Goal: Task Accomplishment & Management: Complete application form

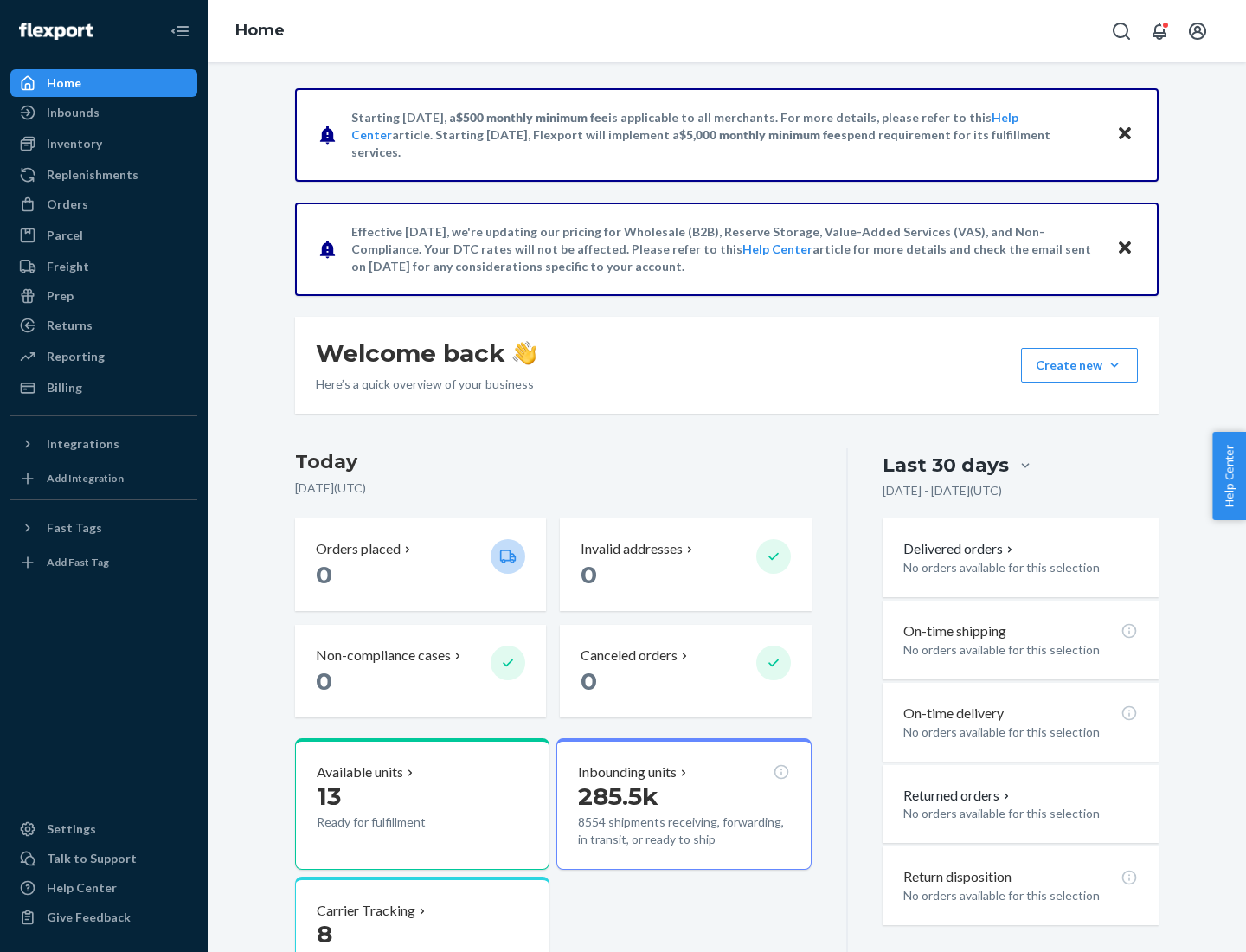
click at [1114, 365] on button "Create new Create new inbound Create new order Create new product" at bounding box center [1079, 365] width 117 height 34
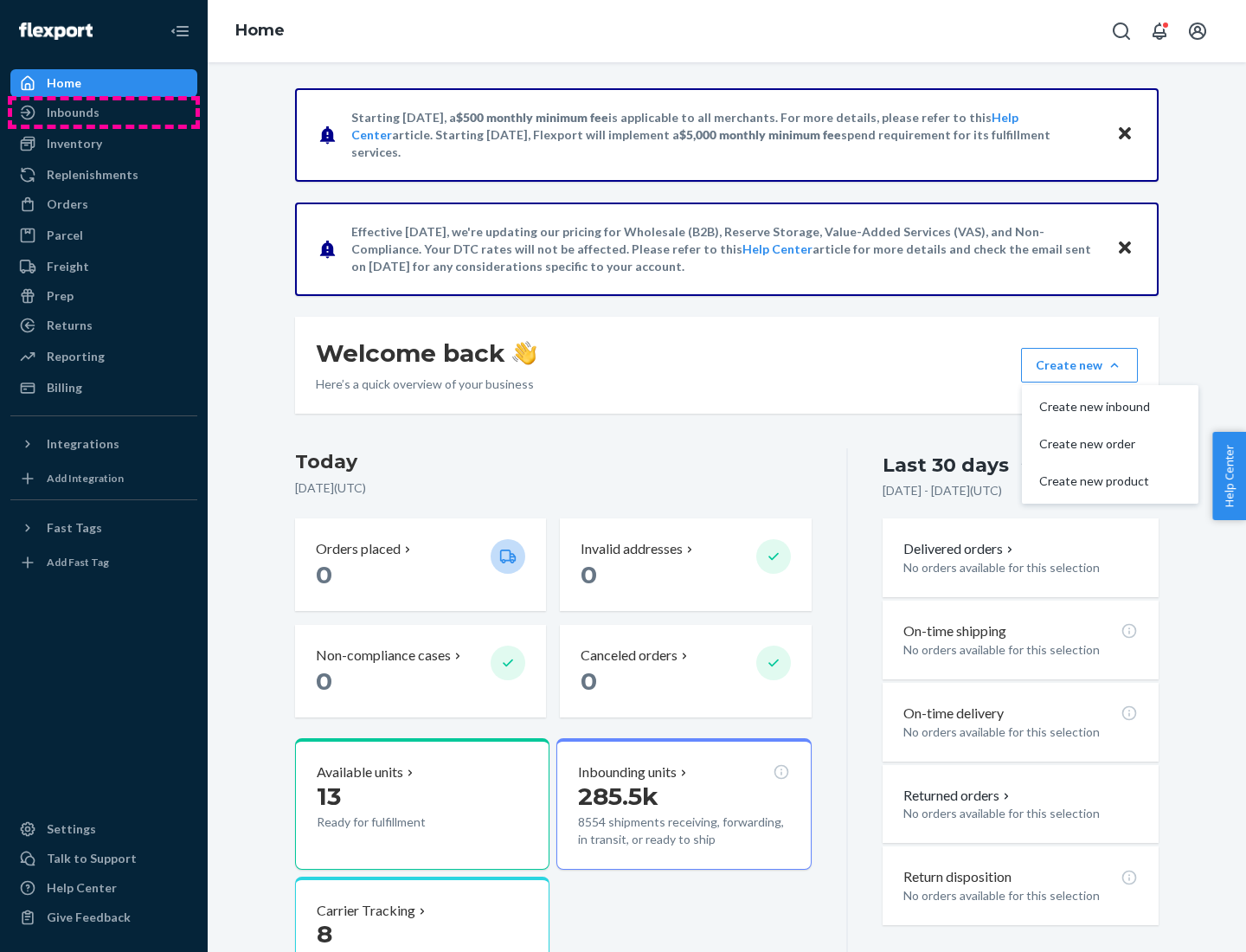
click at [104, 113] on div "Inbounds" at bounding box center [103, 112] width 183 height 24
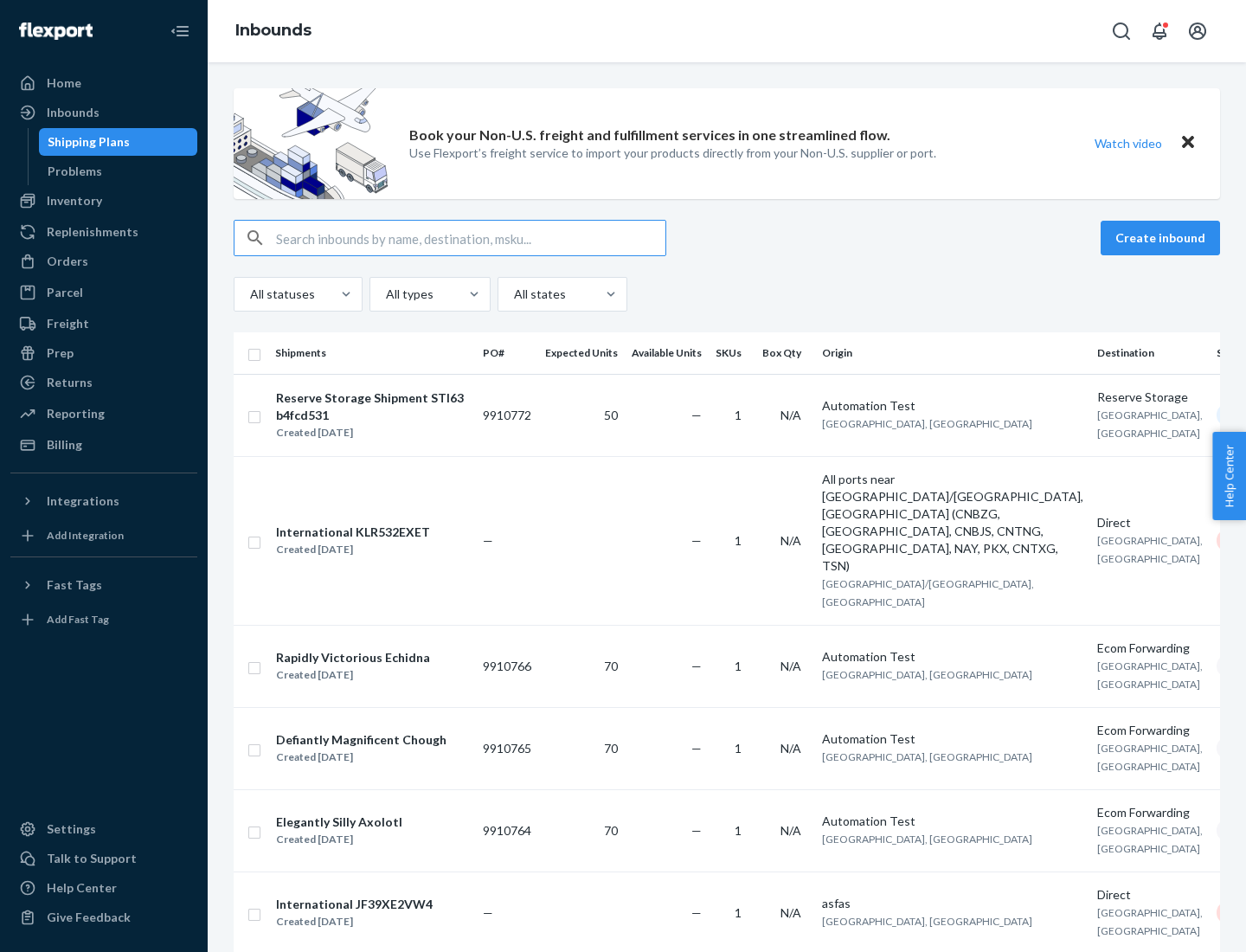
click at [1163, 238] on button "Create inbound" at bounding box center [1160, 238] width 119 height 34
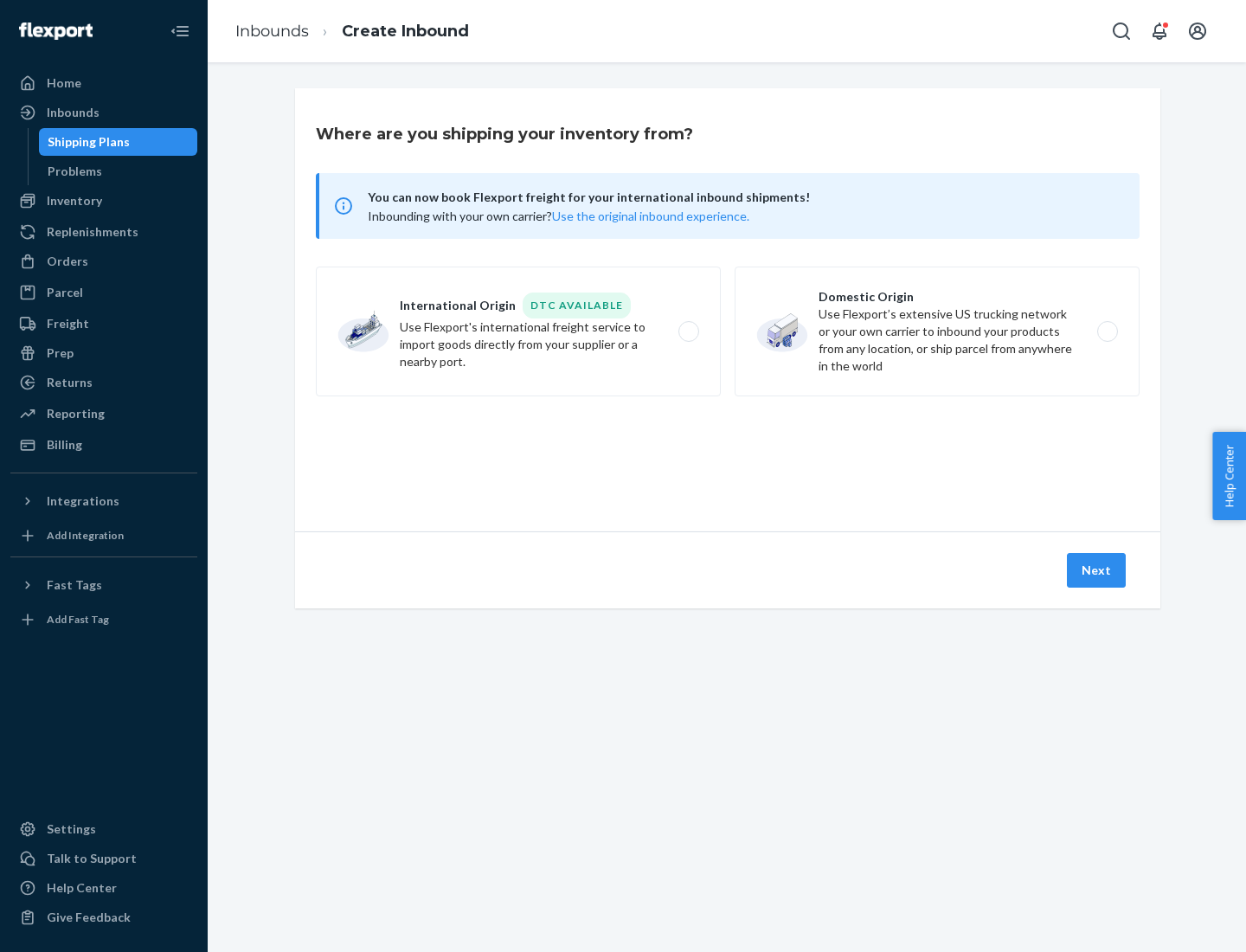
click at [937, 332] on label "Domestic Origin Use Flexport’s extensive US trucking network or your own carrie…" at bounding box center [937, 332] width 405 height 130
click at [1106, 332] on input "Domestic Origin Use Flexport’s extensive US trucking network or your own carrie…" at bounding box center [1112, 332] width 11 height 11
radio input "true"
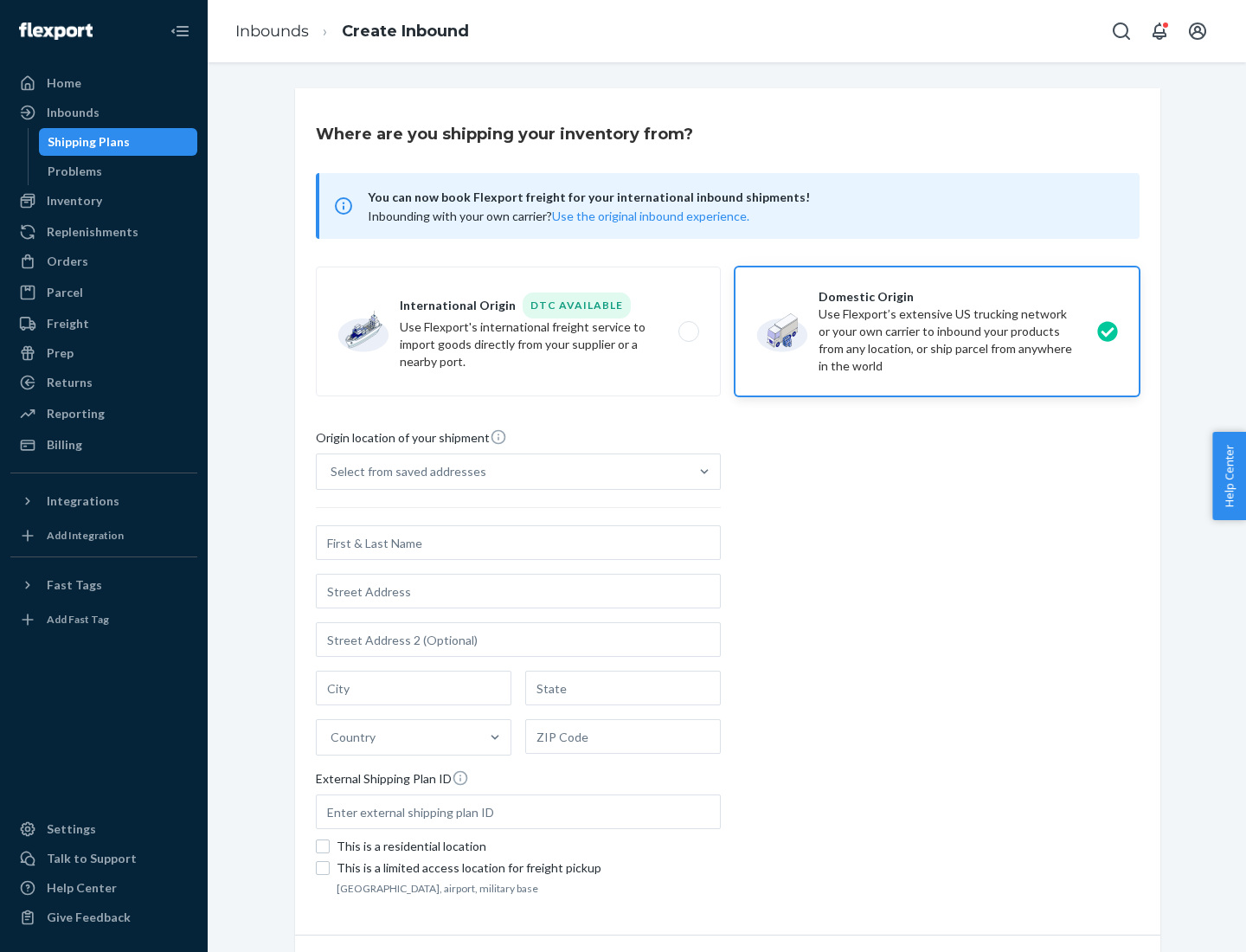
click at [404, 471] on div "Select from saved addresses" at bounding box center [408, 471] width 156 height 17
click at [332, 471] on input "Select from saved addresses" at bounding box center [332, 471] width 2 height 17
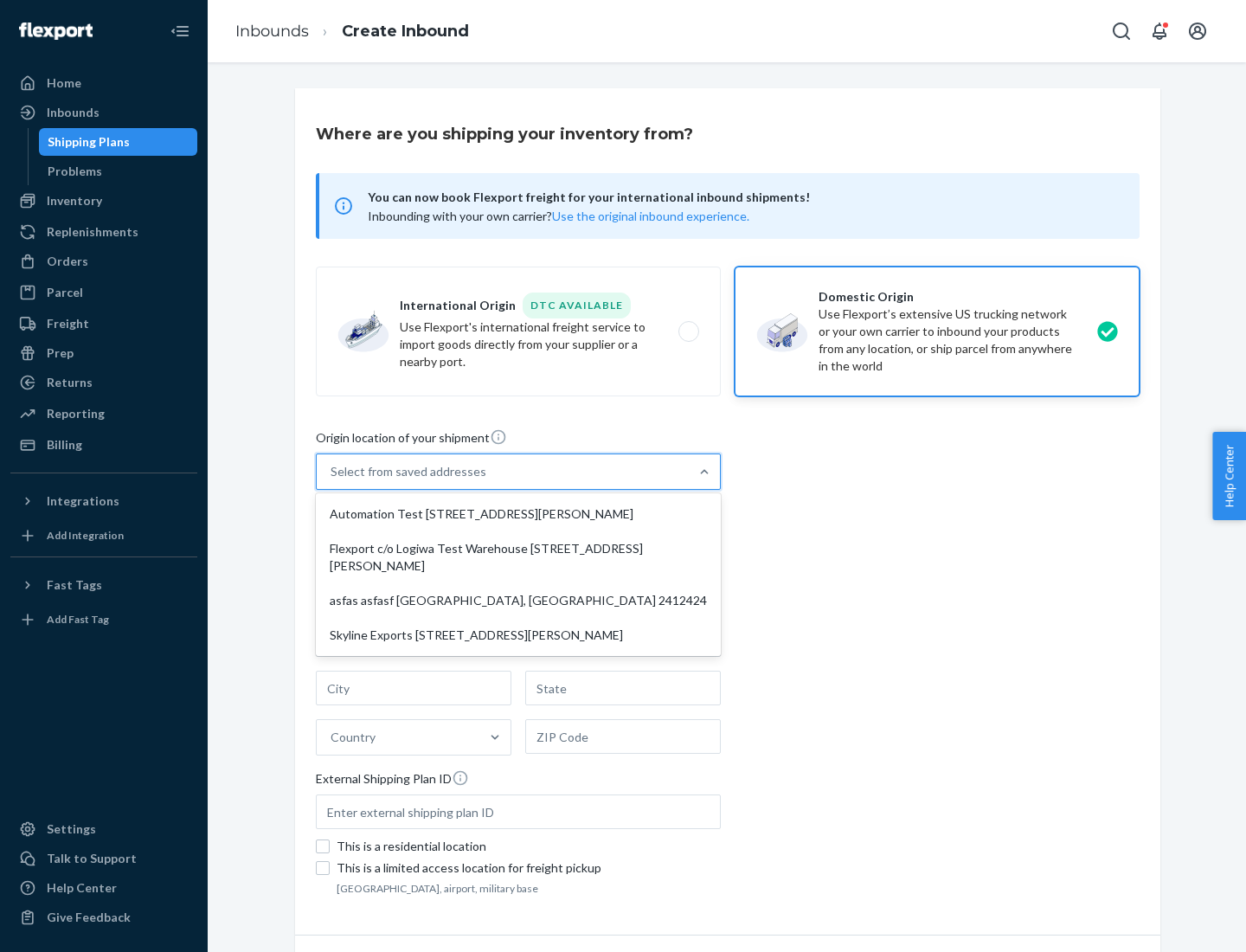
scroll to position [7, 0]
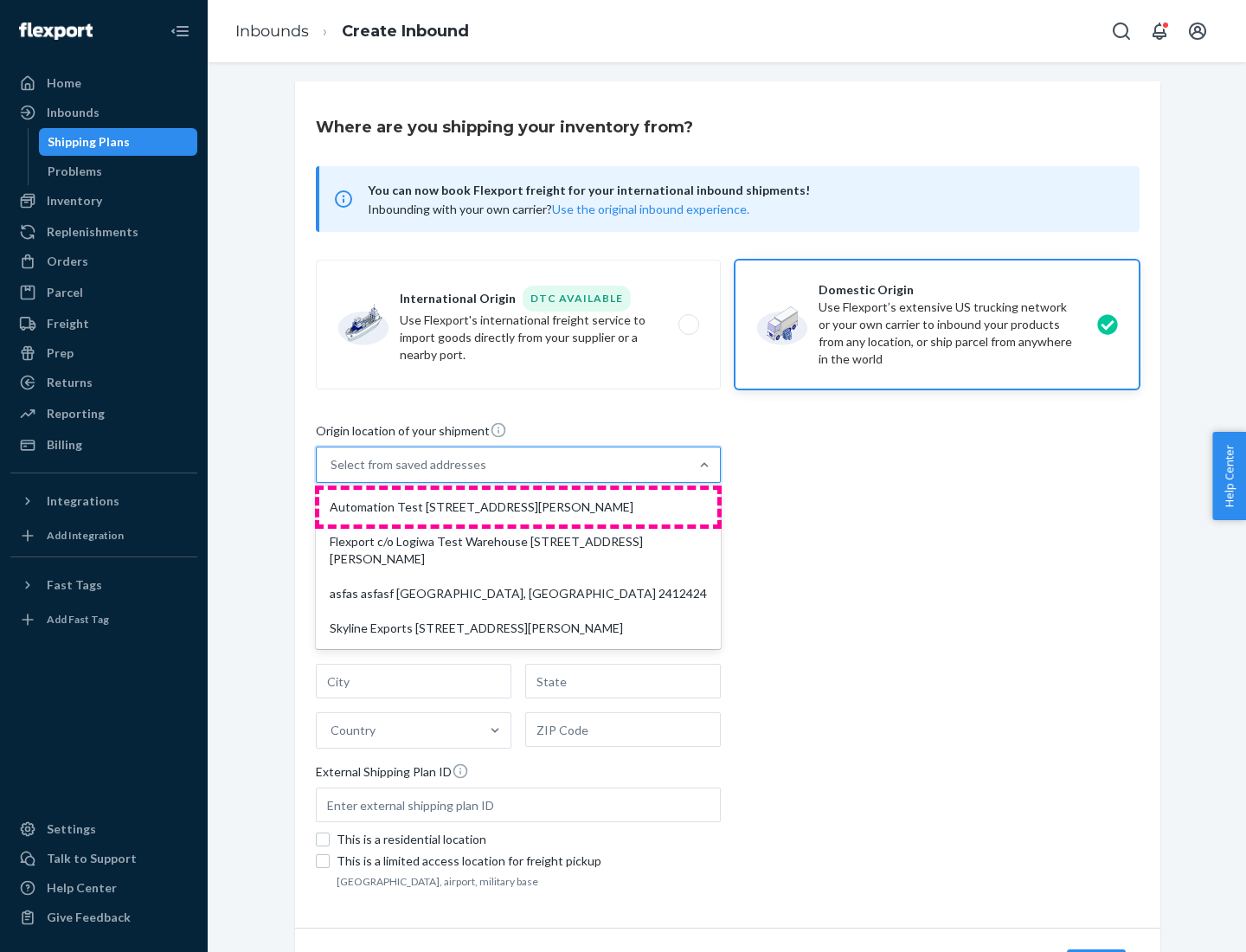
click at [518, 507] on div "Automation Test [STREET_ADDRESS][PERSON_NAME]" at bounding box center [518, 507] width 398 height 34
click at [332, 473] on input "option Automation Test [STREET_ADDRESS][PERSON_NAME] focused, 1 of 4. 4 results…" at bounding box center [332, 464] width 2 height 17
type input "Automation Test"
type input "9th Floor"
type input "[GEOGRAPHIC_DATA]"
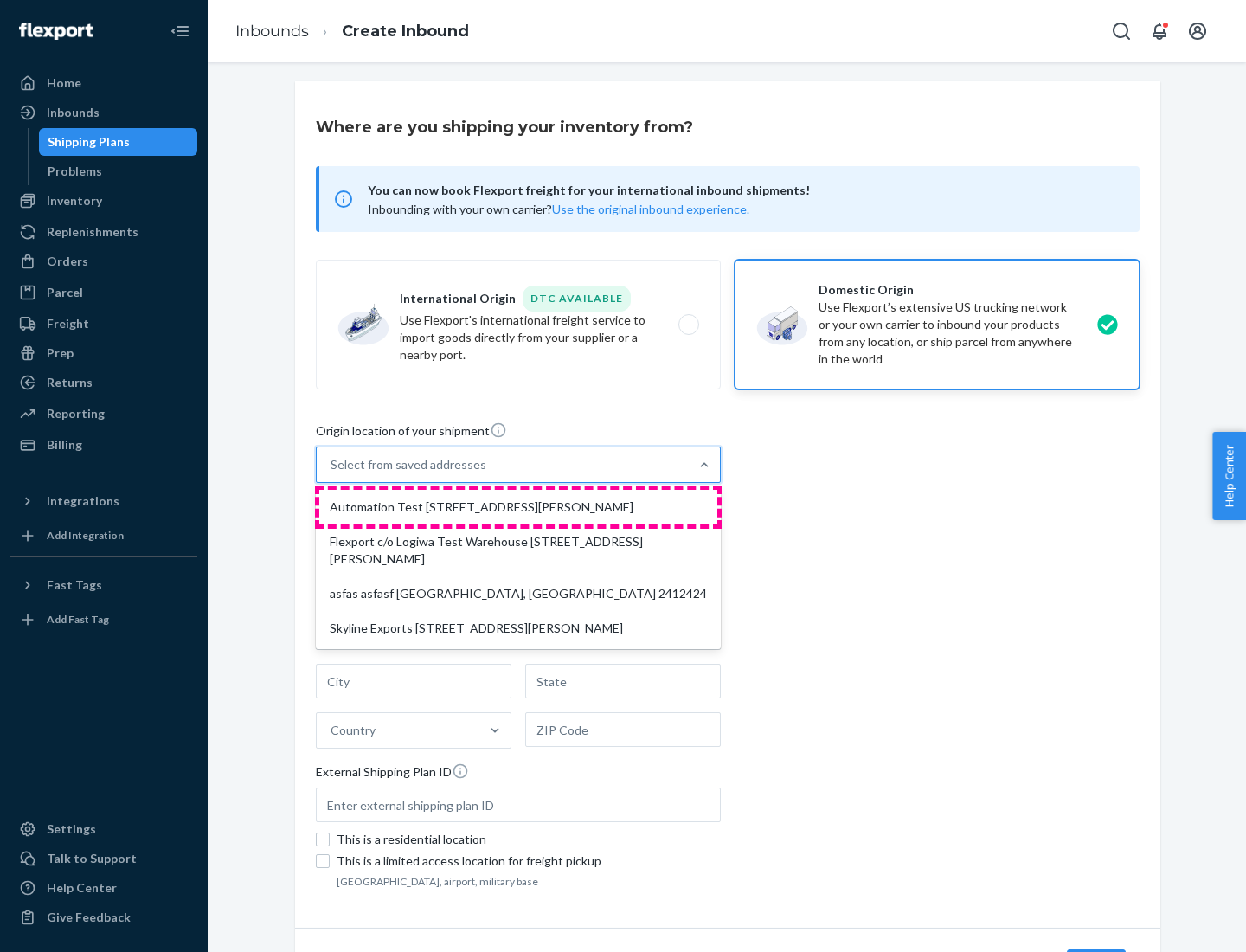
type input "CA"
type input "94104"
type input "[STREET_ADDRESS][PERSON_NAME]"
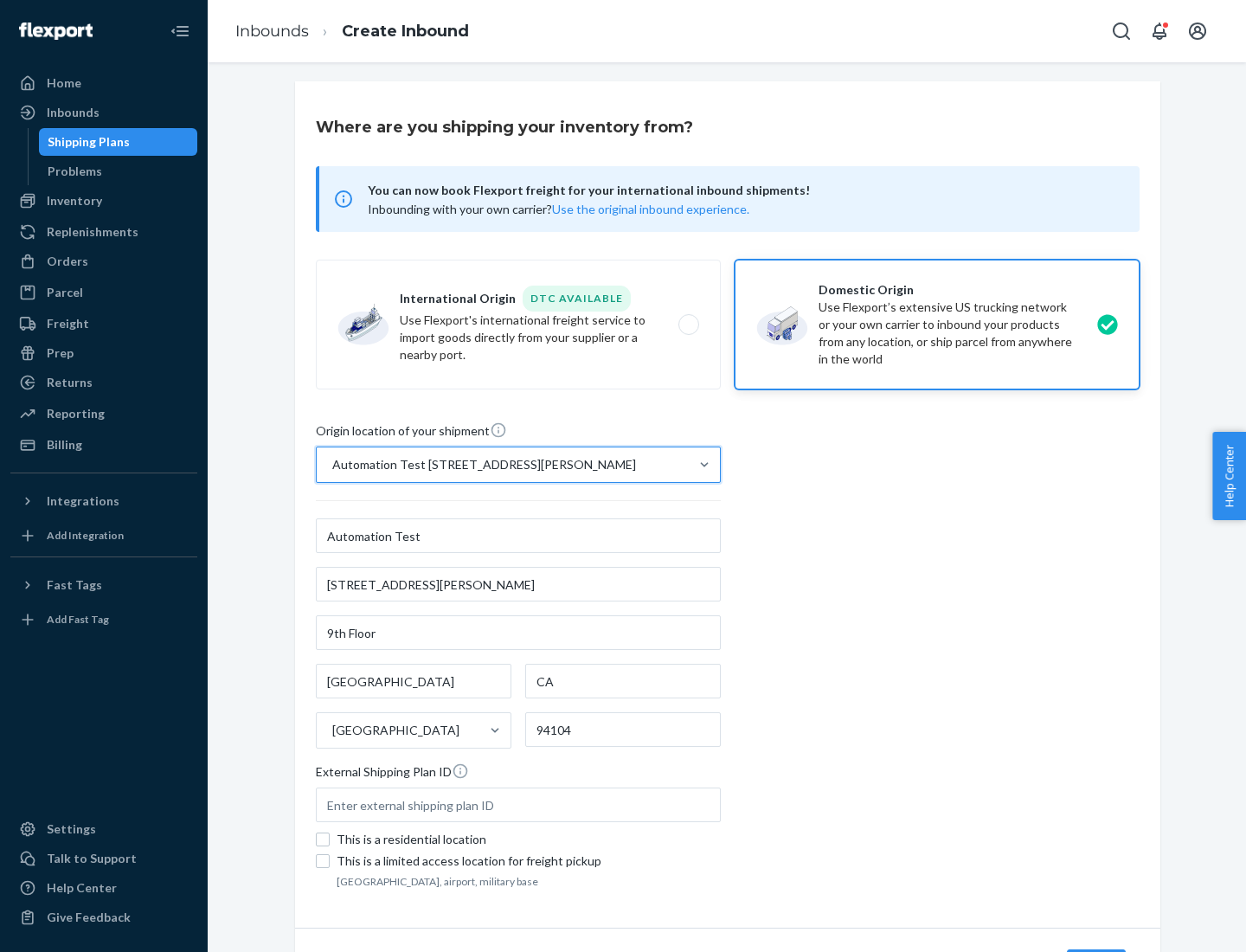
scroll to position [101, 0]
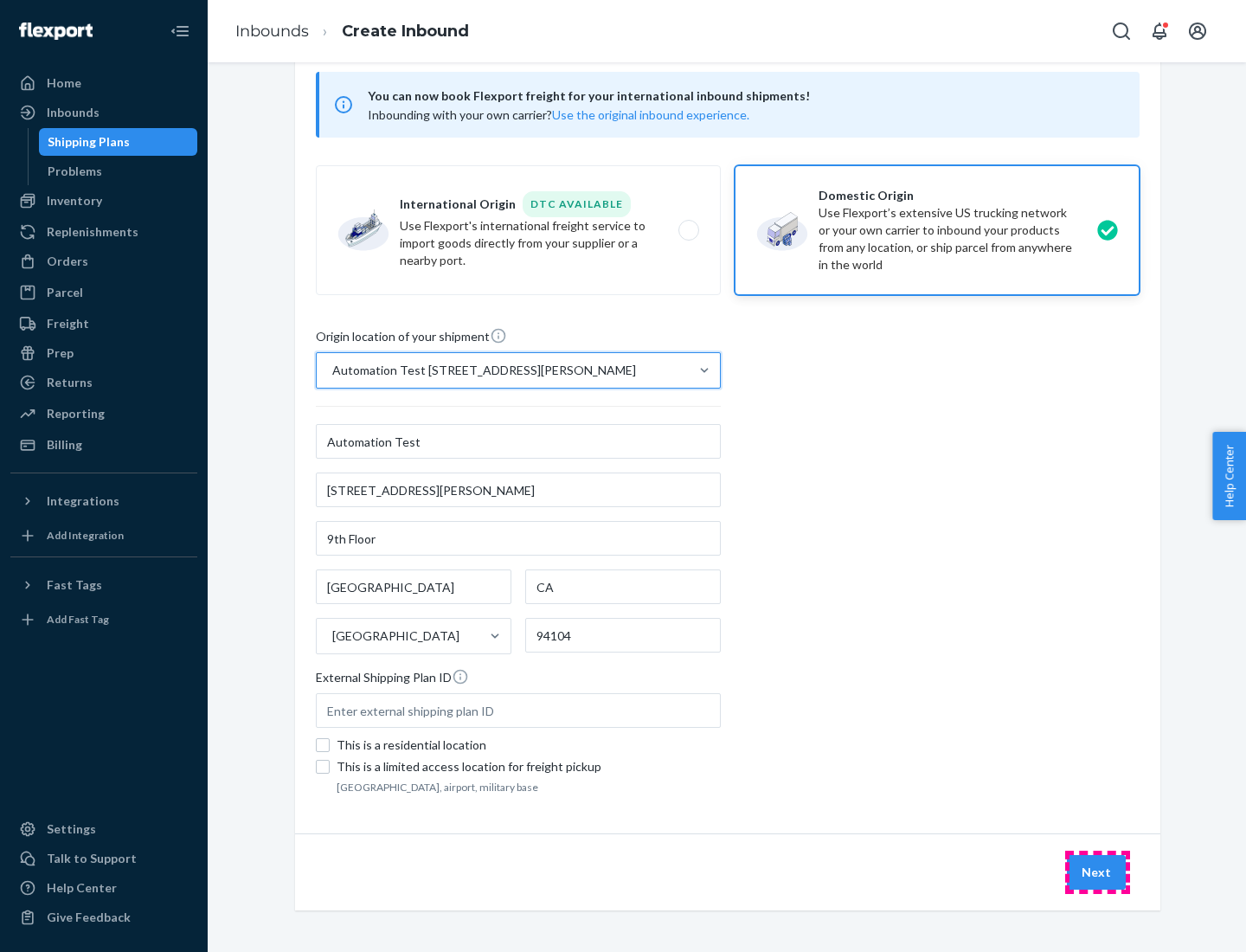
click at [1097, 872] on button "Next" at bounding box center [1095, 872] width 59 height 34
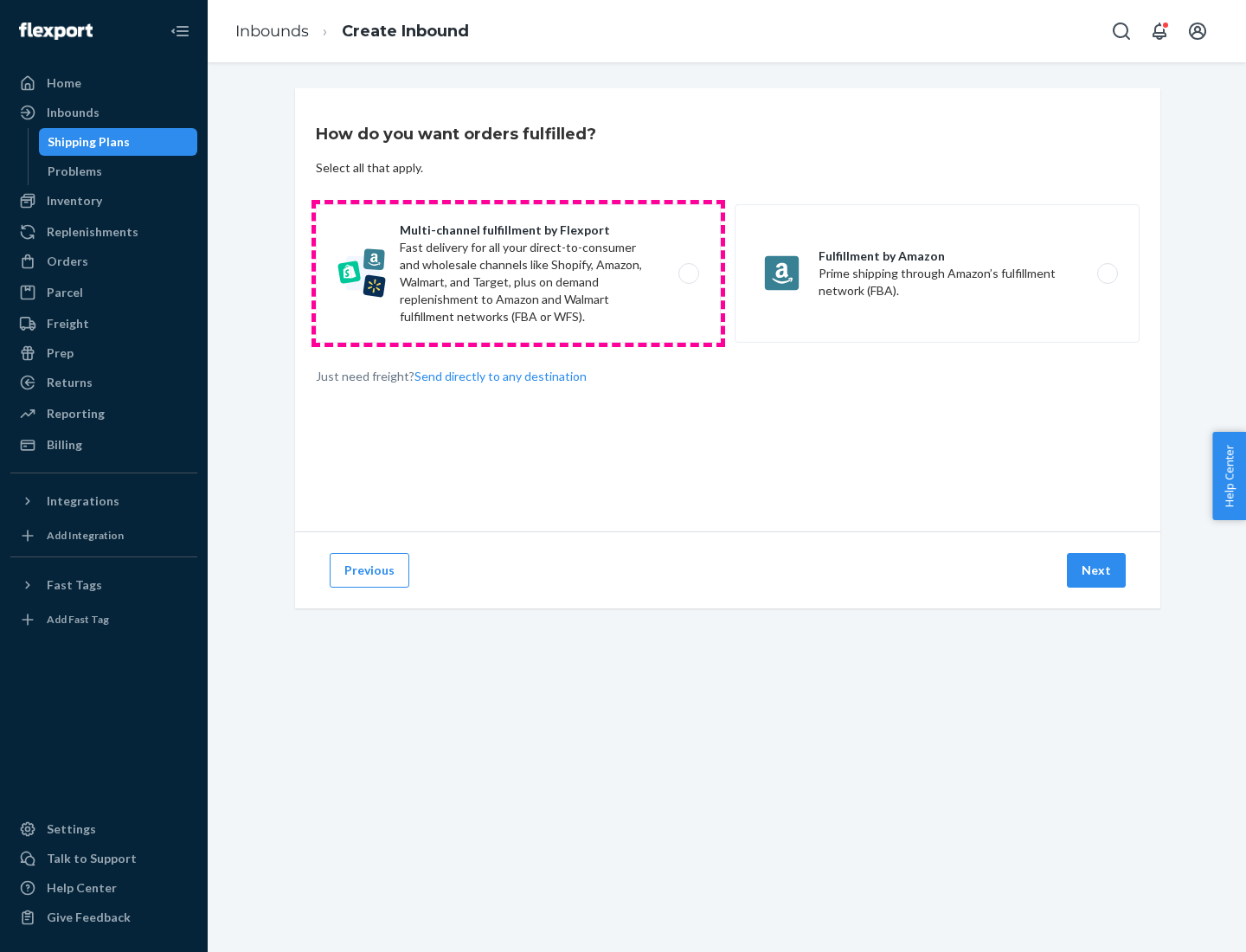
click at [518, 273] on label "Multi-channel fulfillment by Flexport Fast delivery for all your direct-to-cons…" at bounding box center [518, 273] width 405 height 139
click at [688, 273] on input "Multi-channel fulfillment by Flexport Fast delivery for all your direct-to-cons…" at bounding box center [693, 273] width 11 height 11
radio input "true"
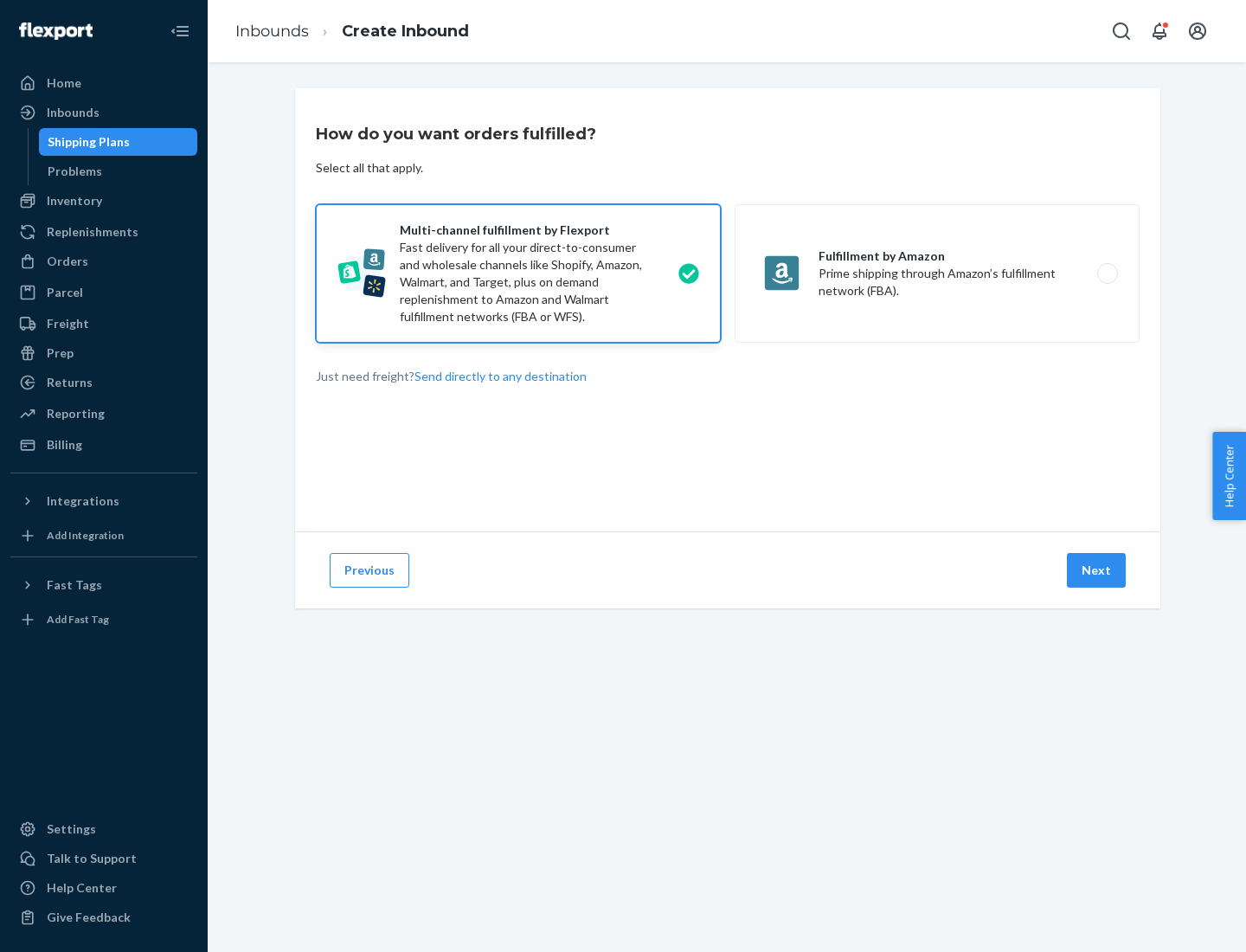
click at [1097, 570] on button "Next" at bounding box center [1095, 570] width 59 height 34
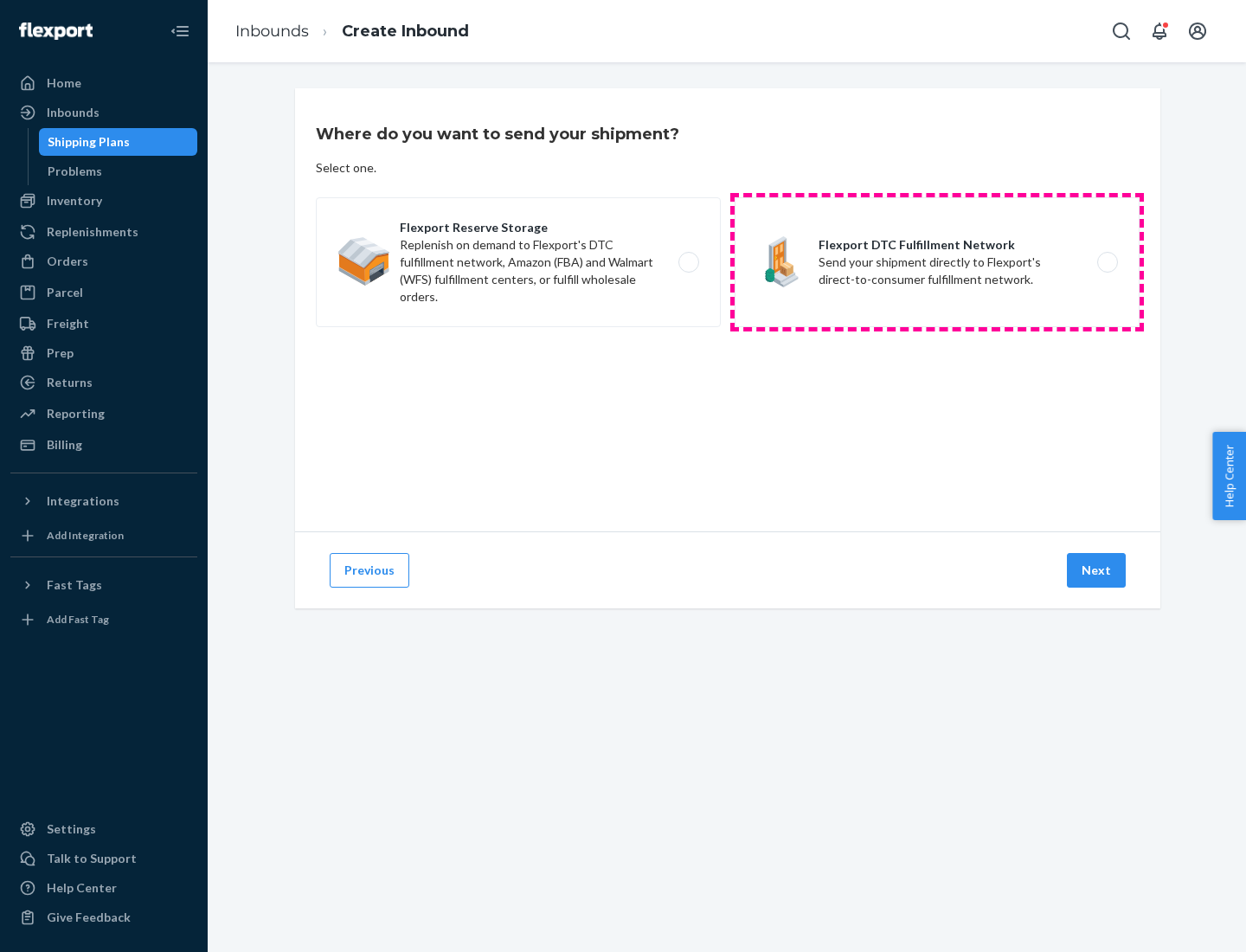
click at [937, 262] on label "Flexport DTC Fulfillment Network Send your shipment directly to Flexport's dire…" at bounding box center [937, 262] width 405 height 130
click at [1106, 262] on input "Flexport DTC Fulfillment Network Send your shipment directly to Flexport's dire…" at bounding box center [1112, 262] width 11 height 11
radio input "true"
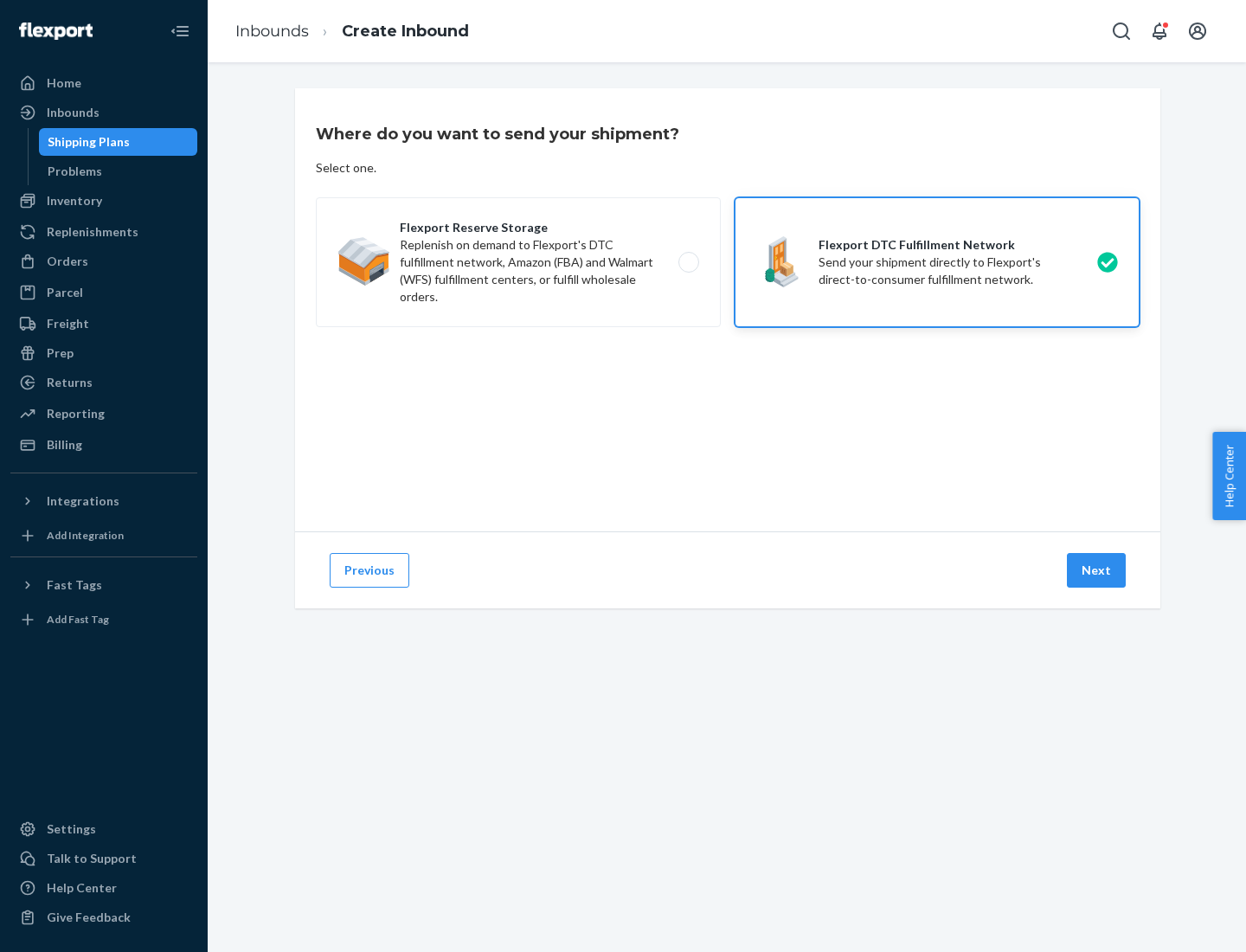
click at [1097, 570] on button "Next" at bounding box center [1095, 570] width 59 height 34
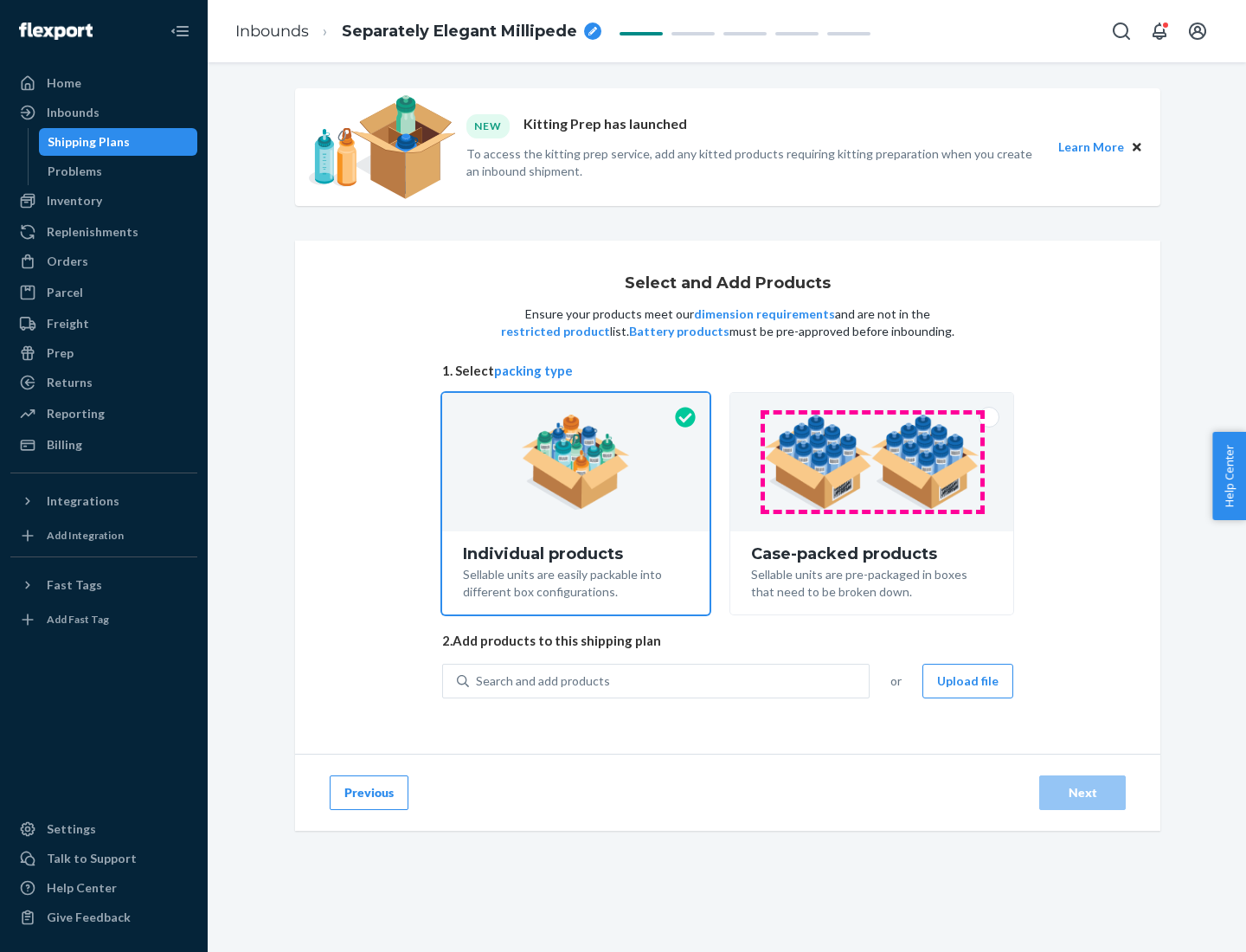
click at [872, 462] on img at bounding box center [871, 462] width 215 height 96
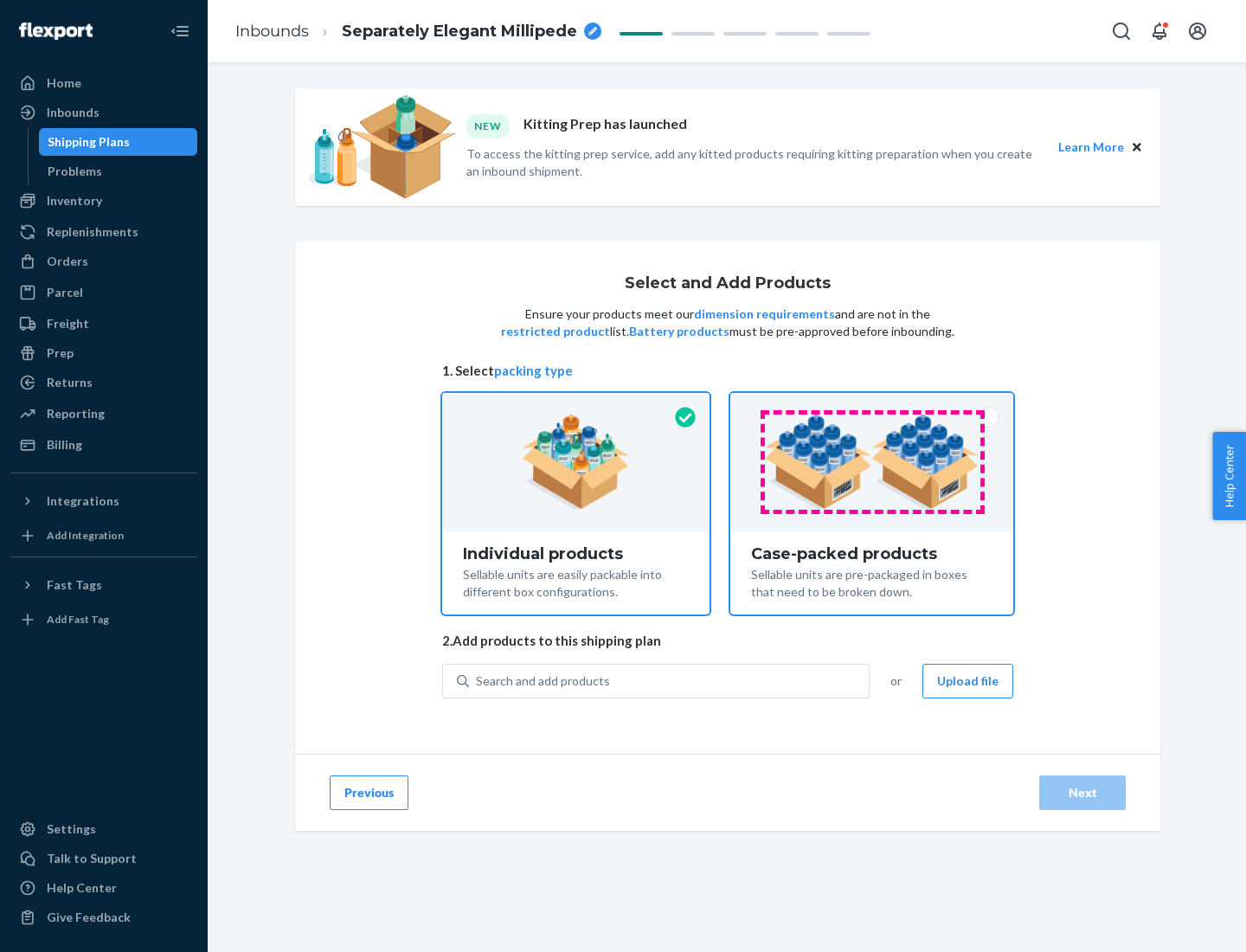
click at [872, 404] on input "Case-packed products Sellable units are pre-packaged in boxes that need to be b…" at bounding box center [872, 398] width 11 height 11
radio input "true"
radio input "false"
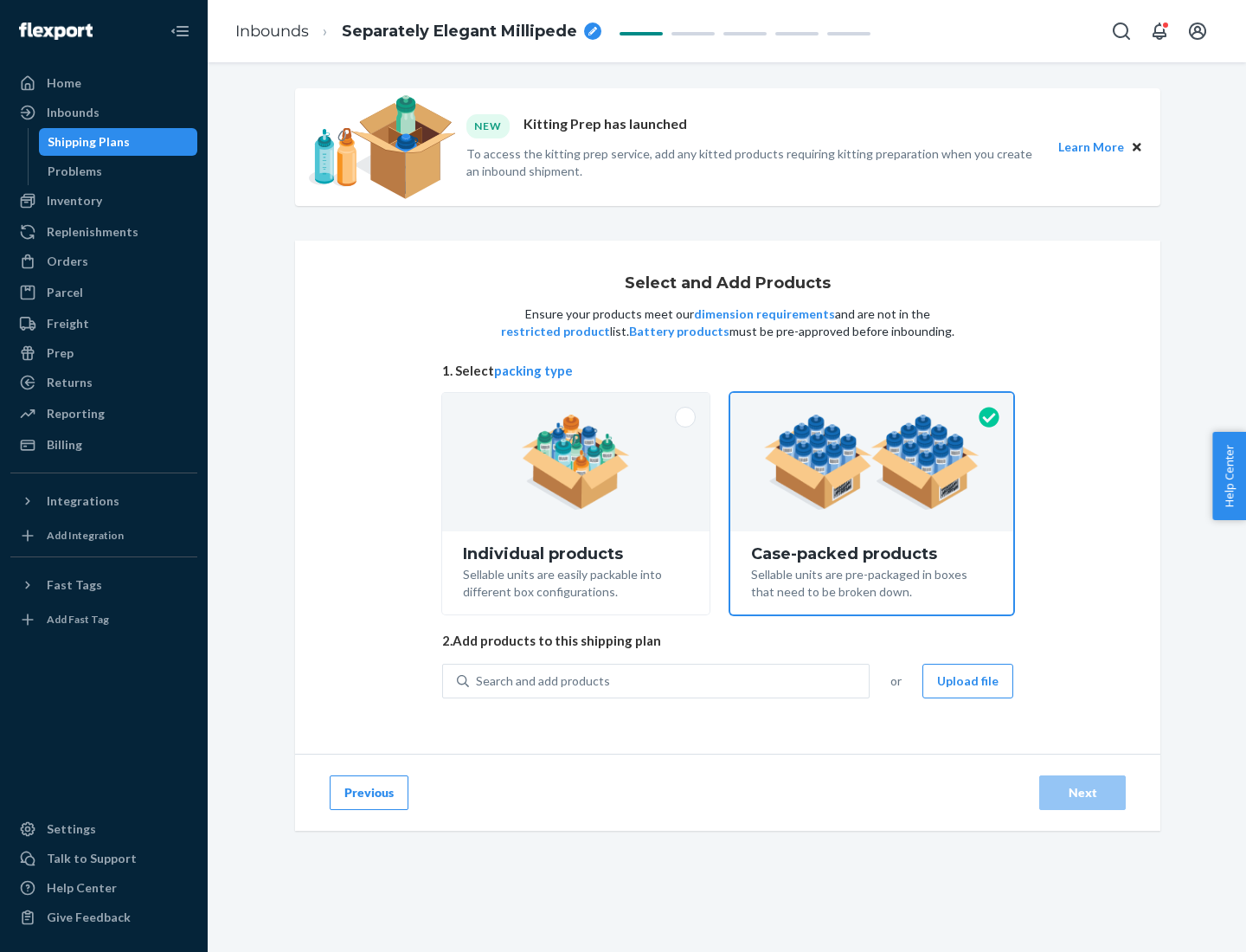
click at [670, 680] on div "Search and add products" at bounding box center [668, 681] width 399 height 32
click at [478, 680] on input "Search and add products" at bounding box center [477, 681] width 2 height 17
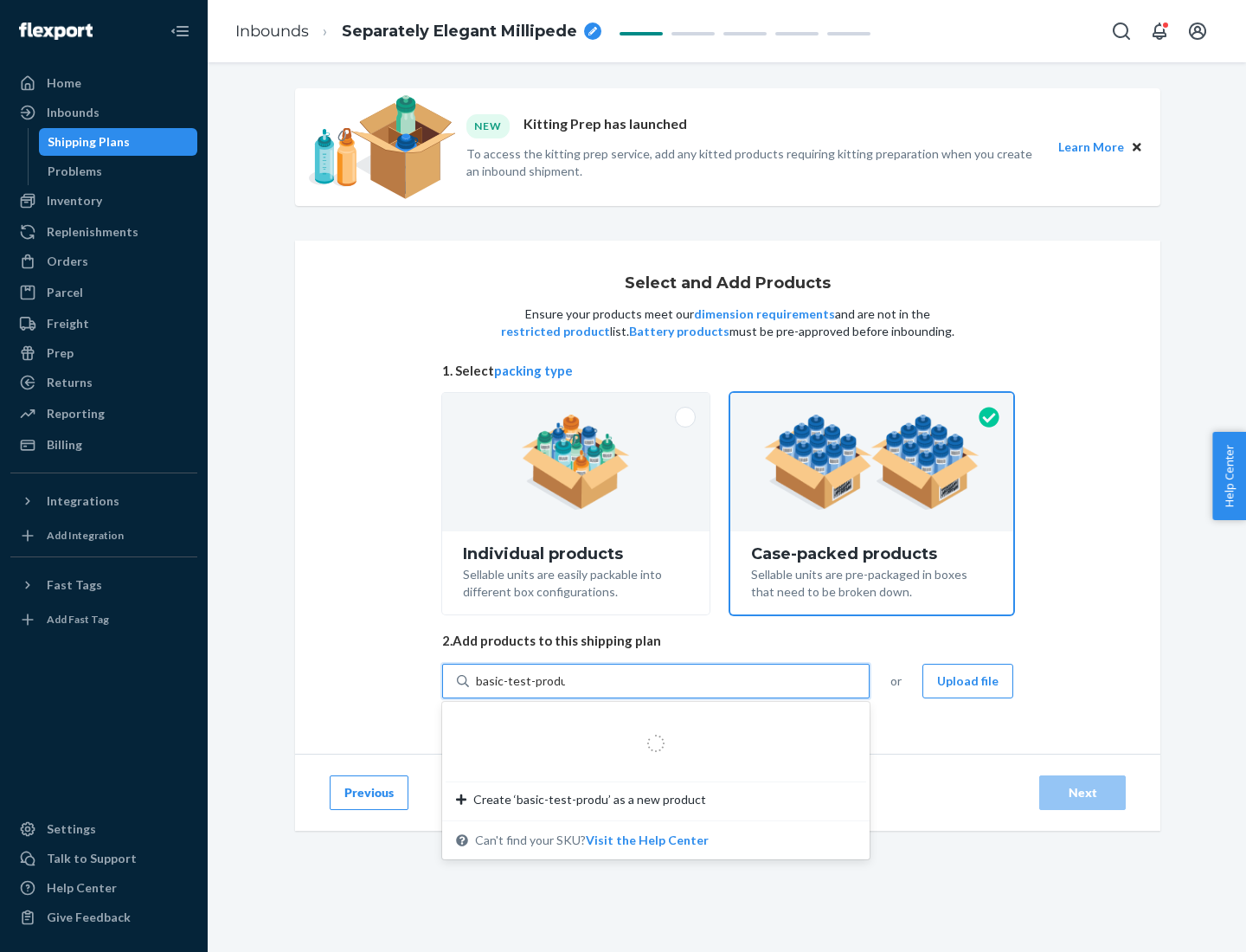
type input "basic-test-product-1"
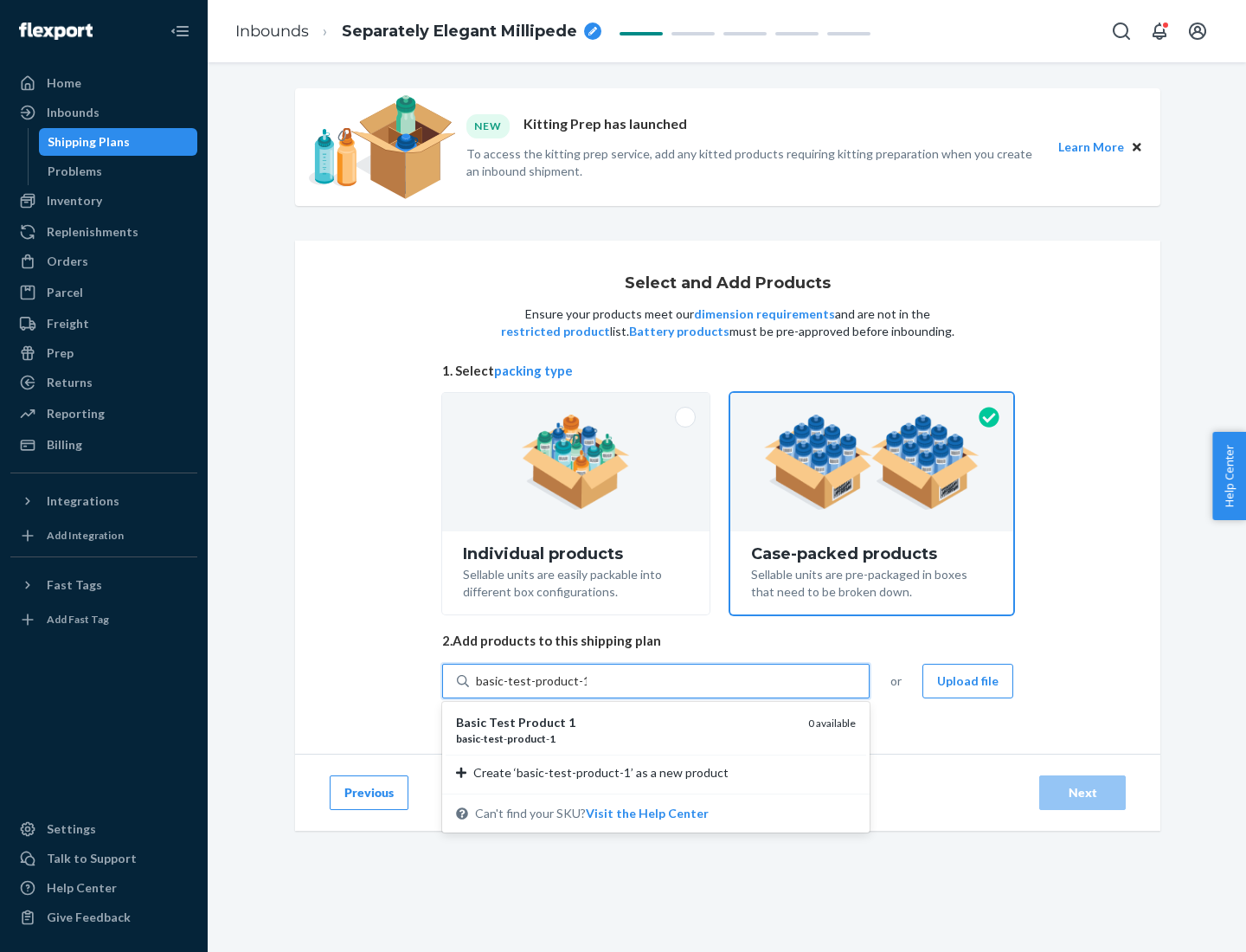
click at [626, 738] on div "basic - test - product - 1" at bounding box center [625, 738] width 338 height 14
click at [587, 690] on input "basic-test-product-1" at bounding box center [531, 681] width 111 height 17
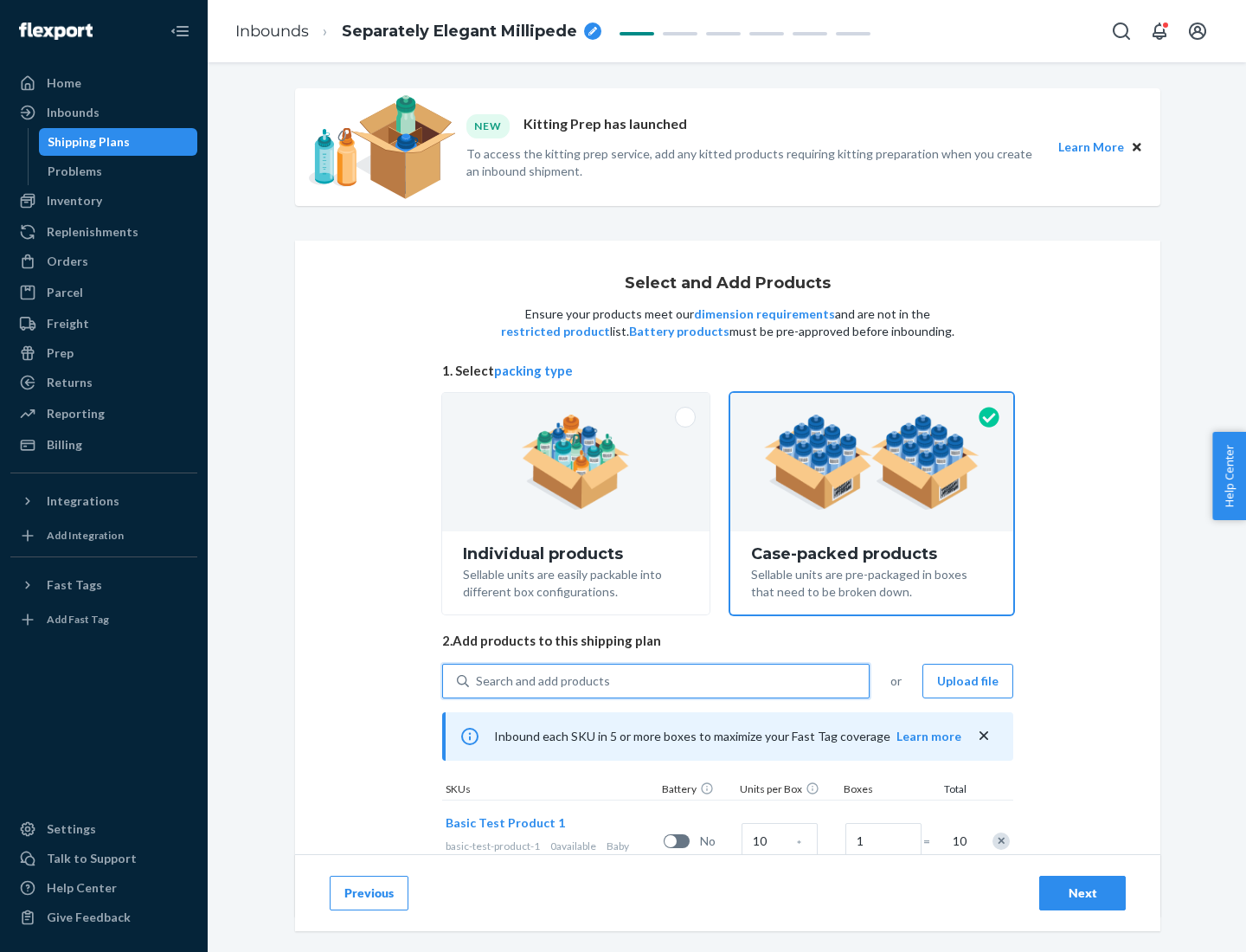
scroll to position [62, 0]
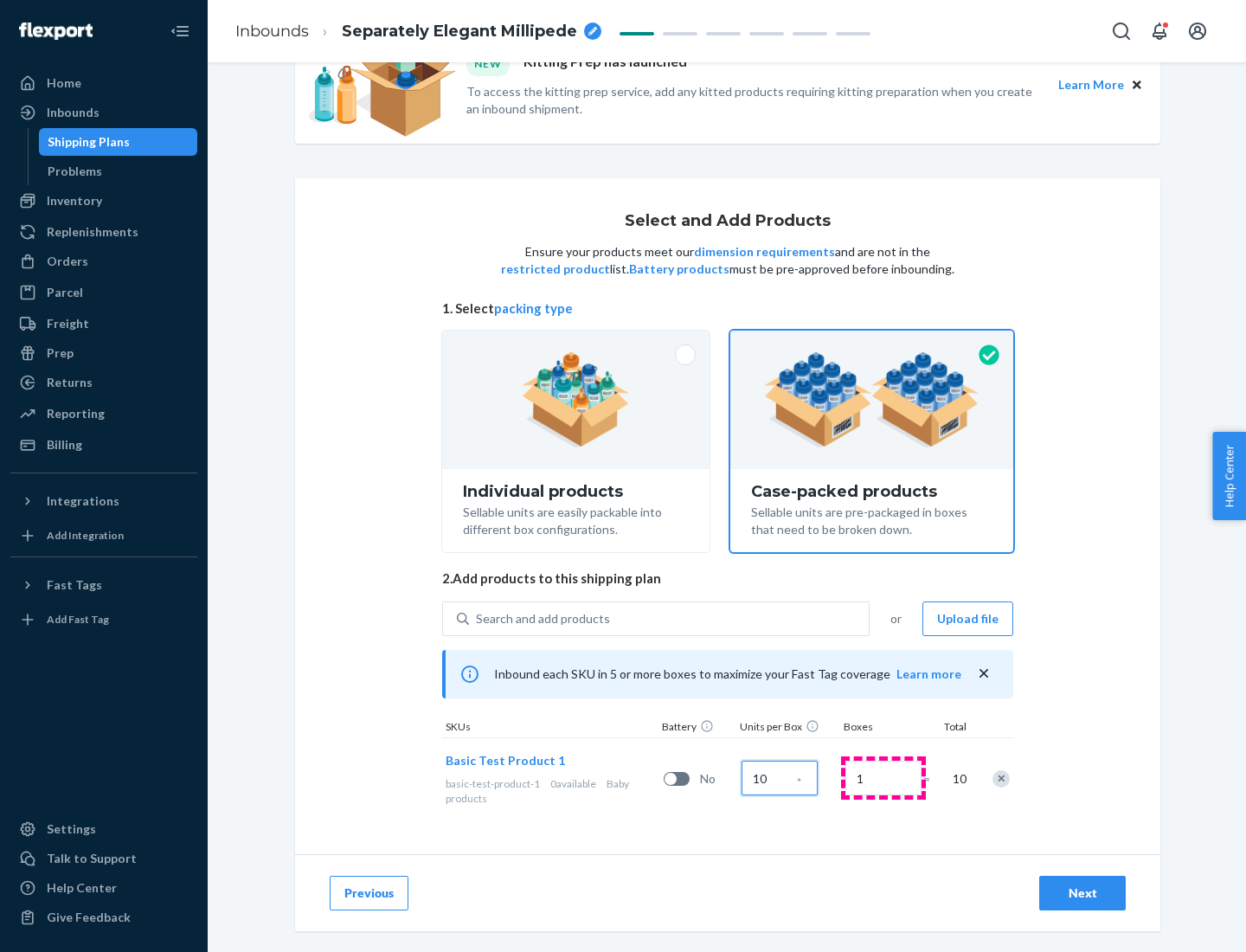
type input "10"
type input "7"
click at [1082, 892] on div "Next" at bounding box center [1082, 892] width 57 height 17
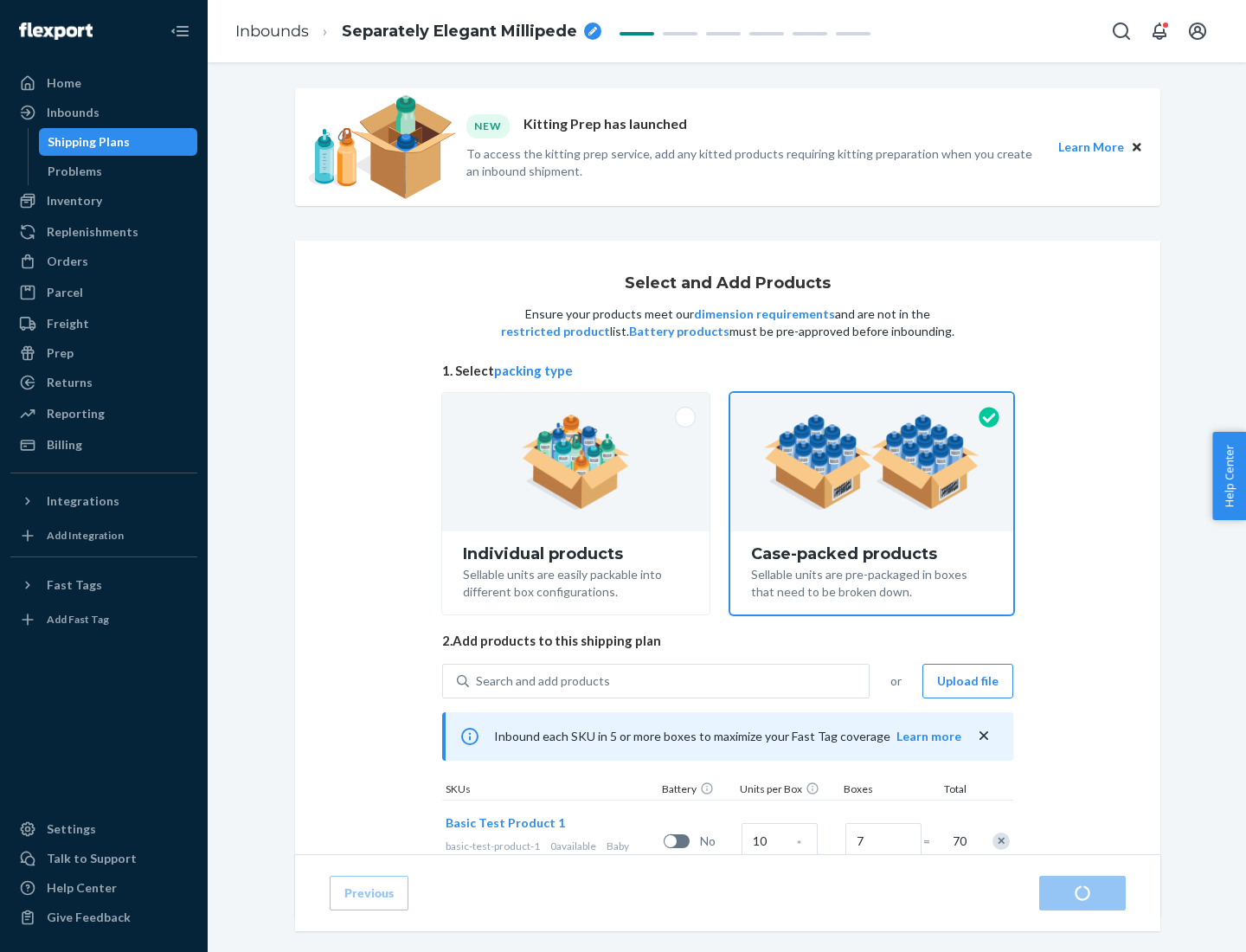
radio input "true"
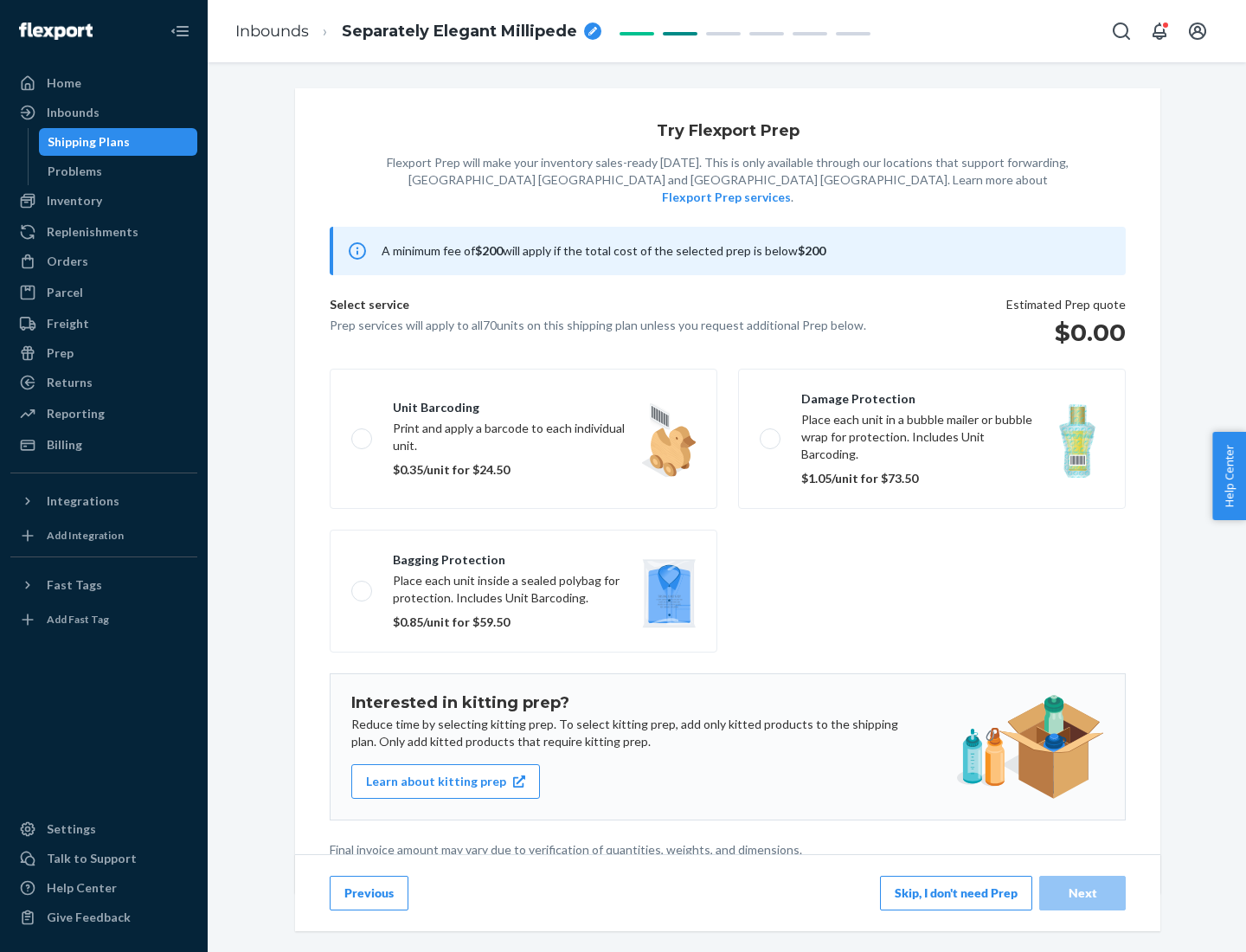
scroll to position [5, 0]
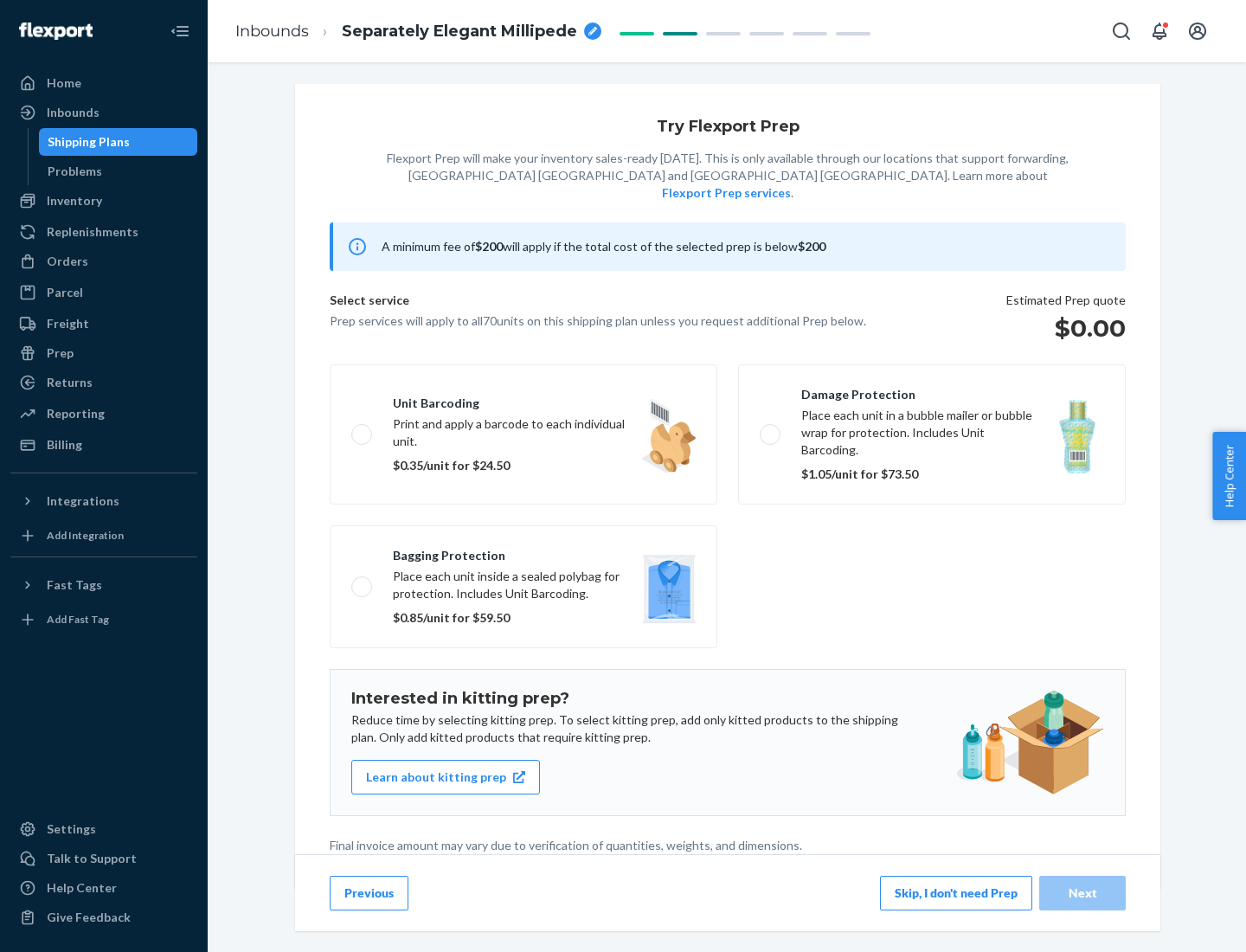
click at [524, 551] on label "Bagging protection Place each unit inside a sealed polybag for protection. Incl…" at bounding box center [524, 586] width 388 height 123
click at [362, 581] on input "Bagging protection Place each unit inside a sealed polybag for protection. Incl…" at bounding box center [357, 586] width 11 height 11
checkbox input "true"
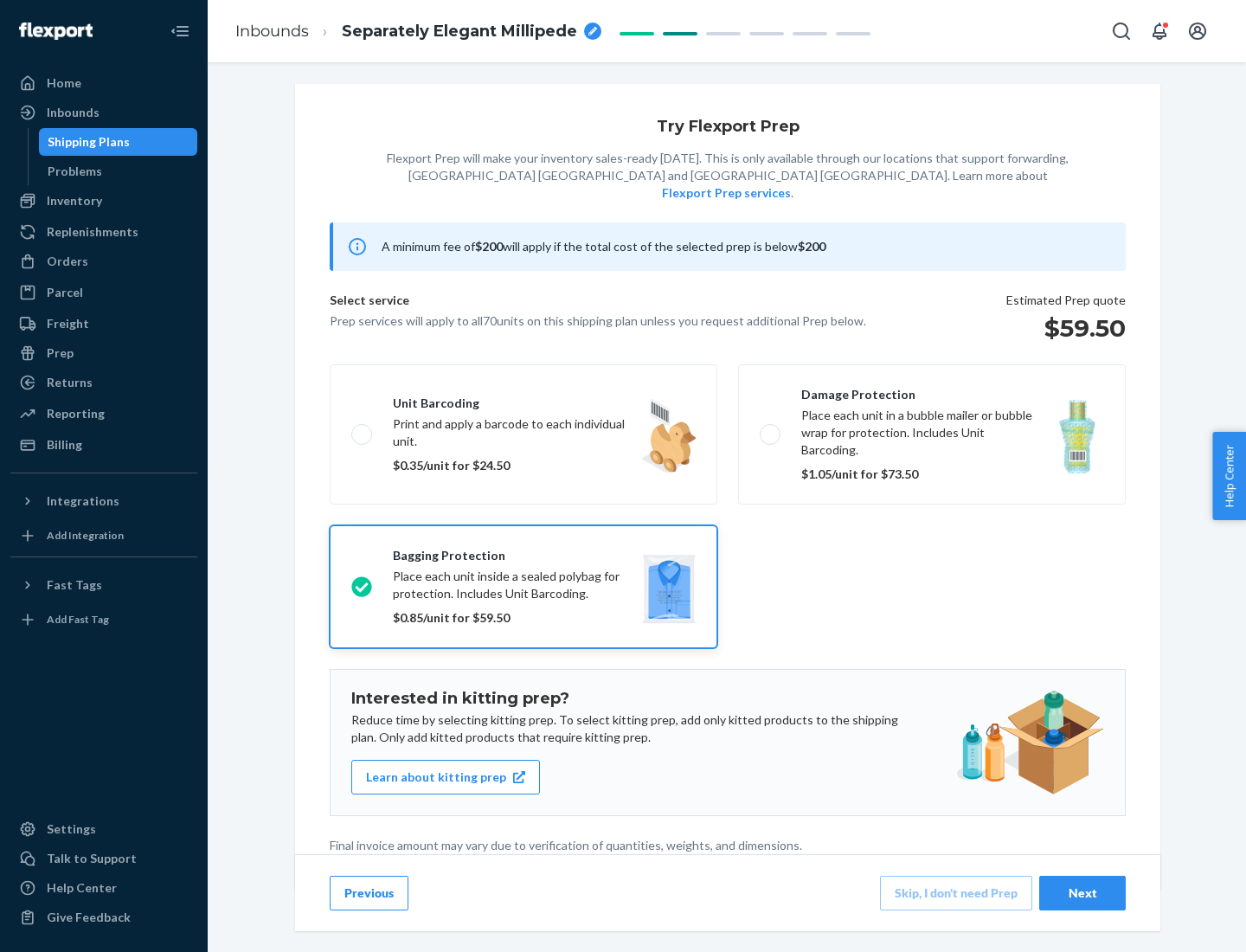
click at [1082, 892] on div "Next" at bounding box center [1082, 892] width 57 height 17
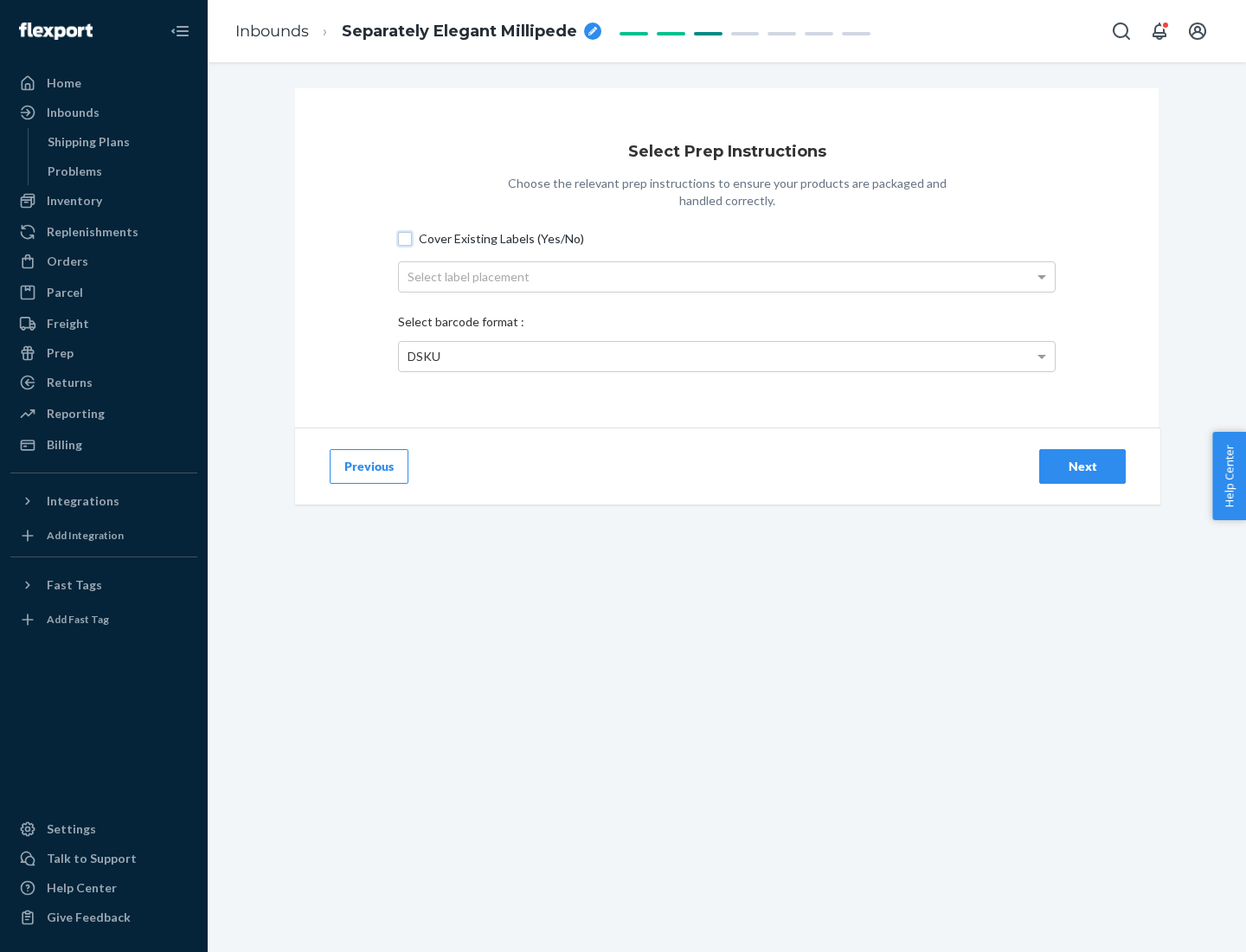
click at [405, 238] on input "Cover Existing Labels (Yes/No)" at bounding box center [404, 238] width 14 height 14
checkbox input "true"
click at [727, 276] on div "Select label placement" at bounding box center [726, 277] width 655 height 30
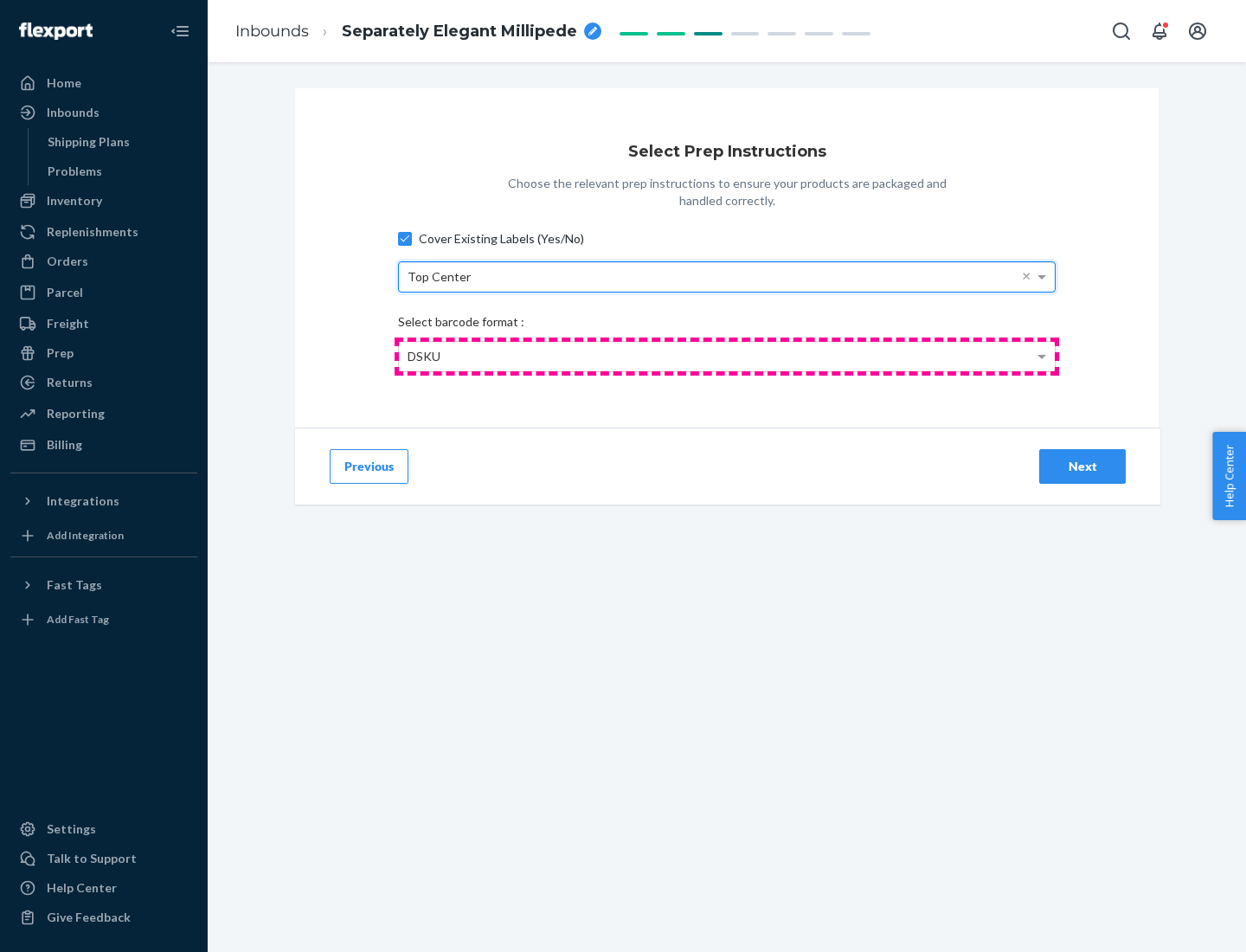
click at [727, 355] on div "DSKU" at bounding box center [726, 356] width 655 height 30
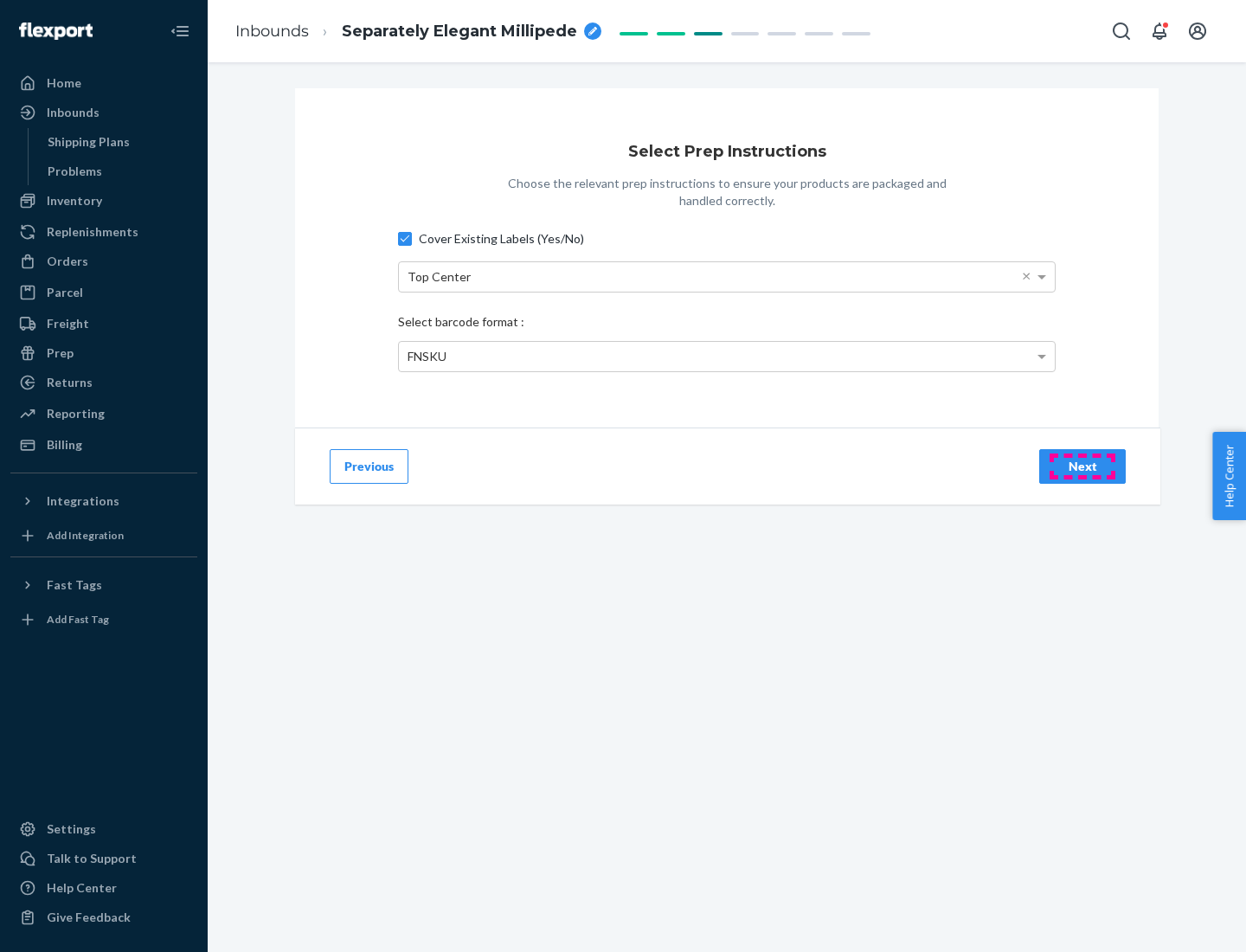
click at [1082, 465] on div "Next" at bounding box center [1082, 466] width 57 height 17
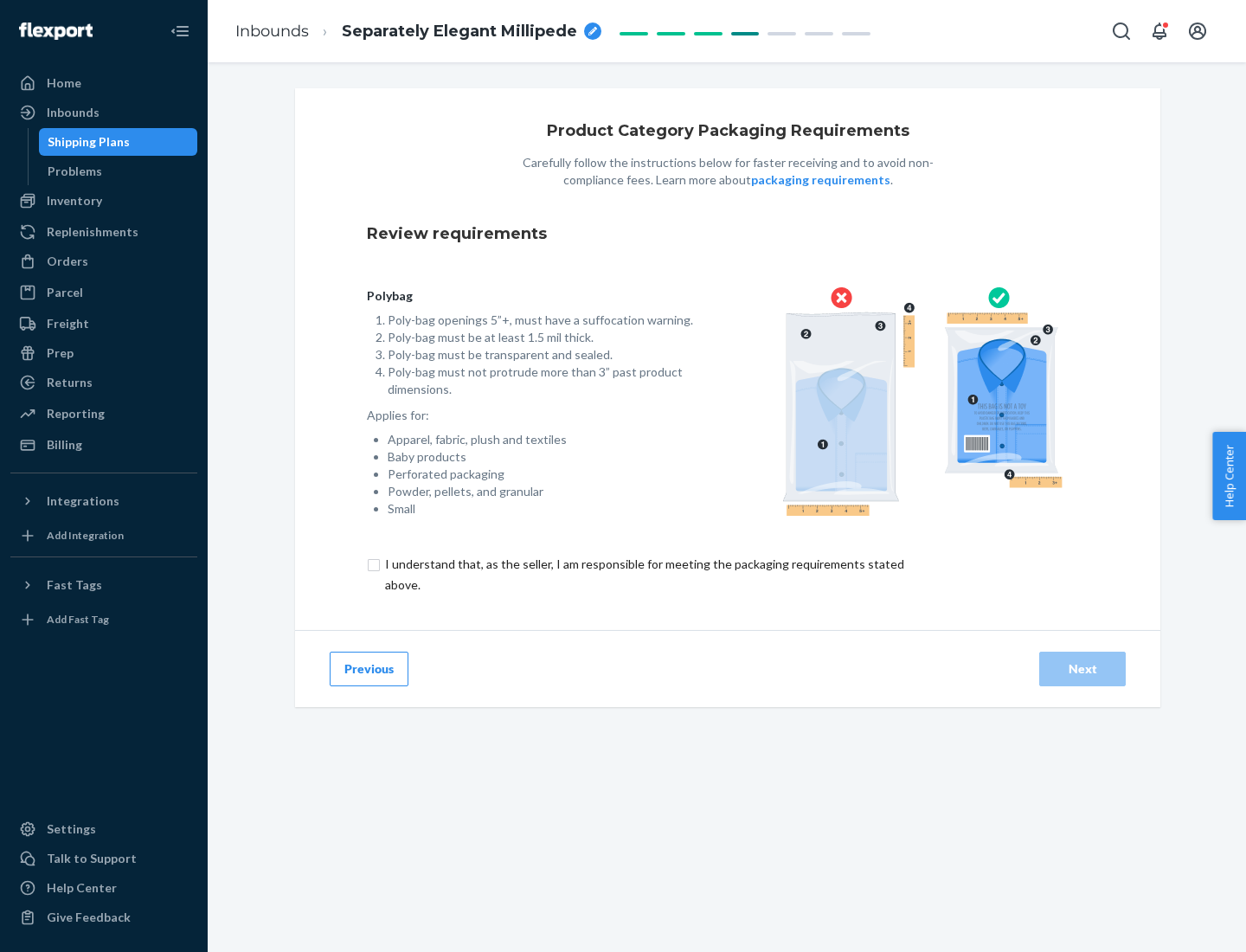
click at [643, 573] on input "checkbox" at bounding box center [655, 574] width 575 height 41
checkbox input "true"
click at [1082, 668] on div "Next" at bounding box center [1082, 668] width 57 height 17
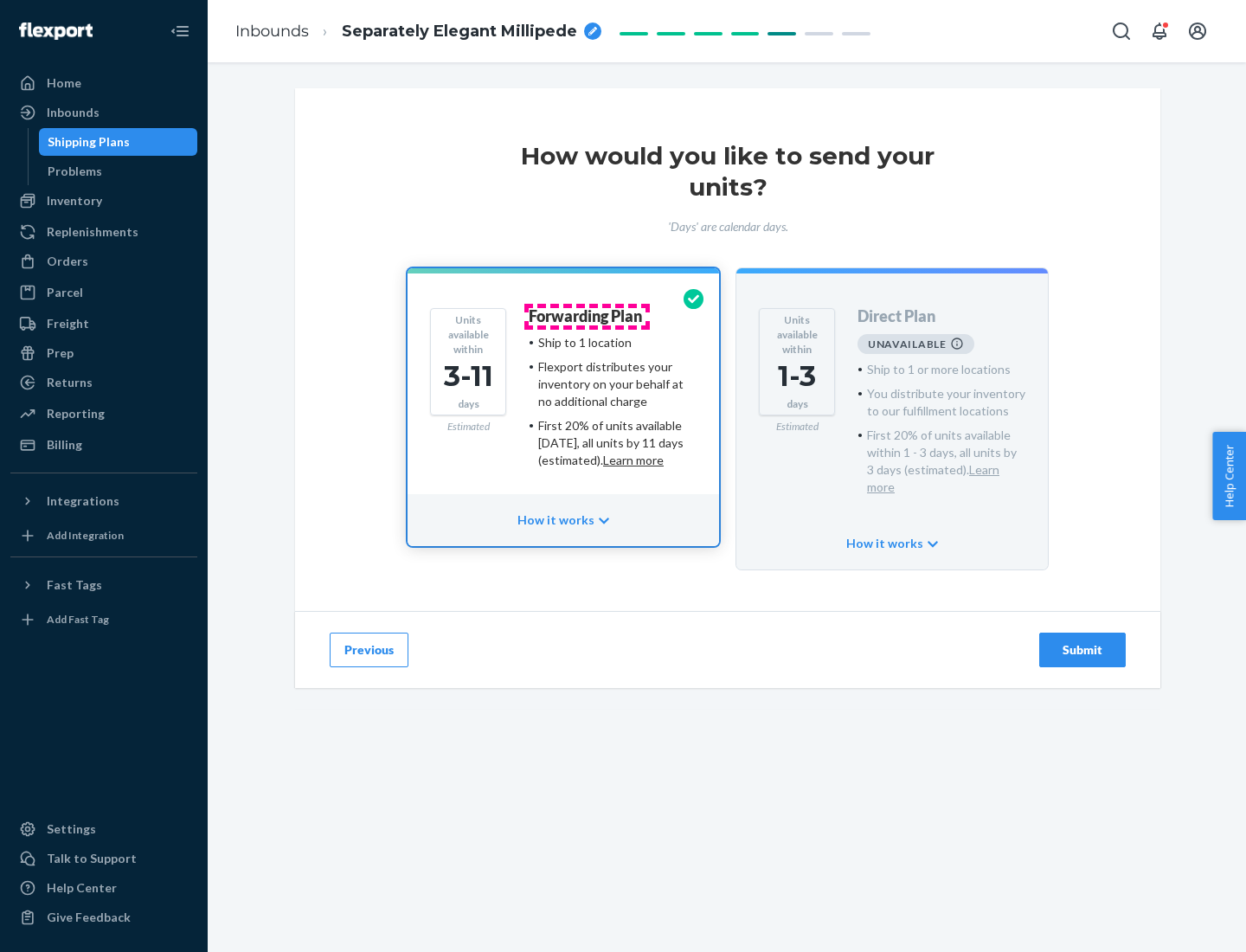
click at [587, 316] on h4 "Forwarding Plan" at bounding box center [585, 316] width 114 height 17
click at [1082, 641] on div "Submit" at bounding box center [1082, 649] width 57 height 17
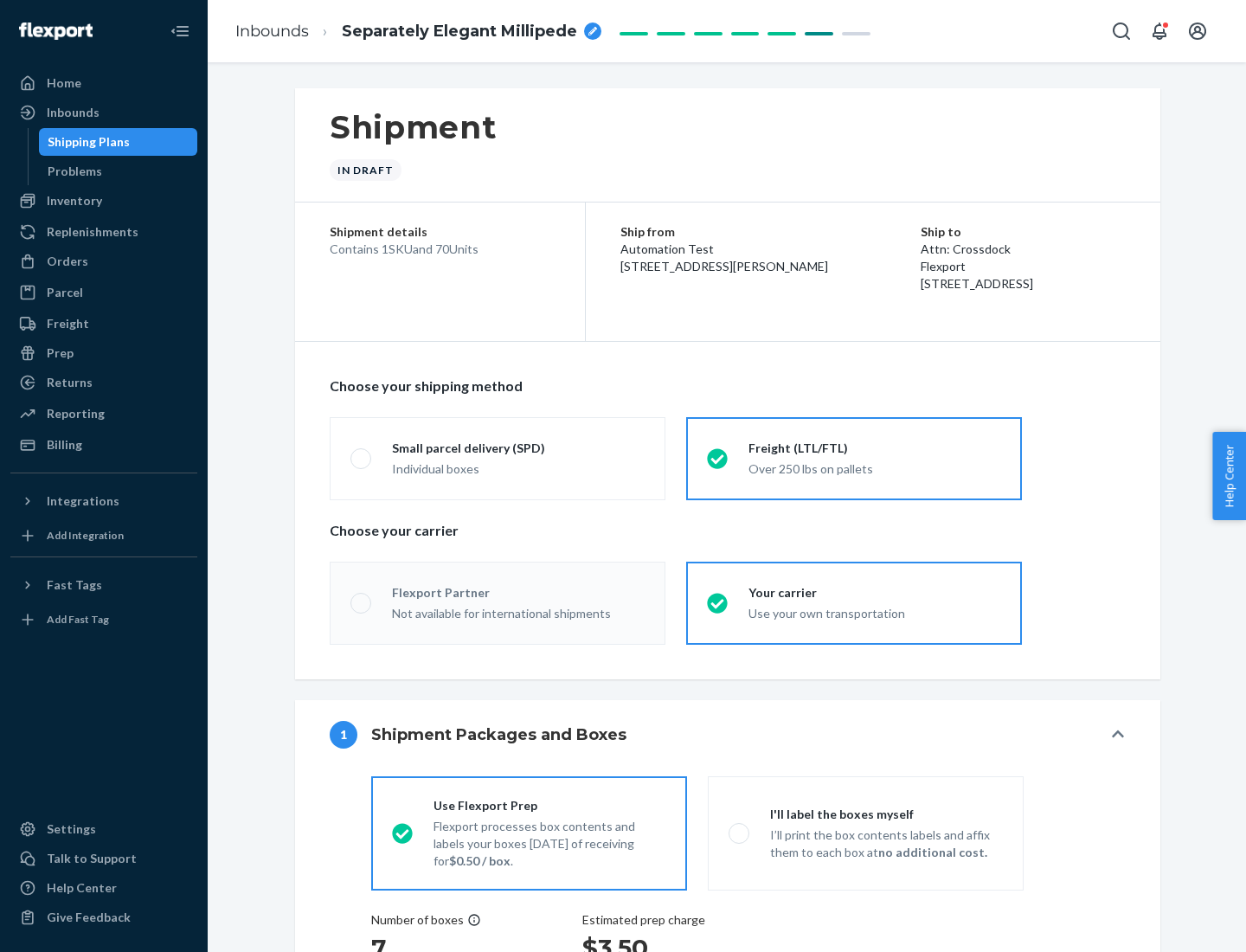
radio input "true"
radio input "false"
radio input "true"
radio input "false"
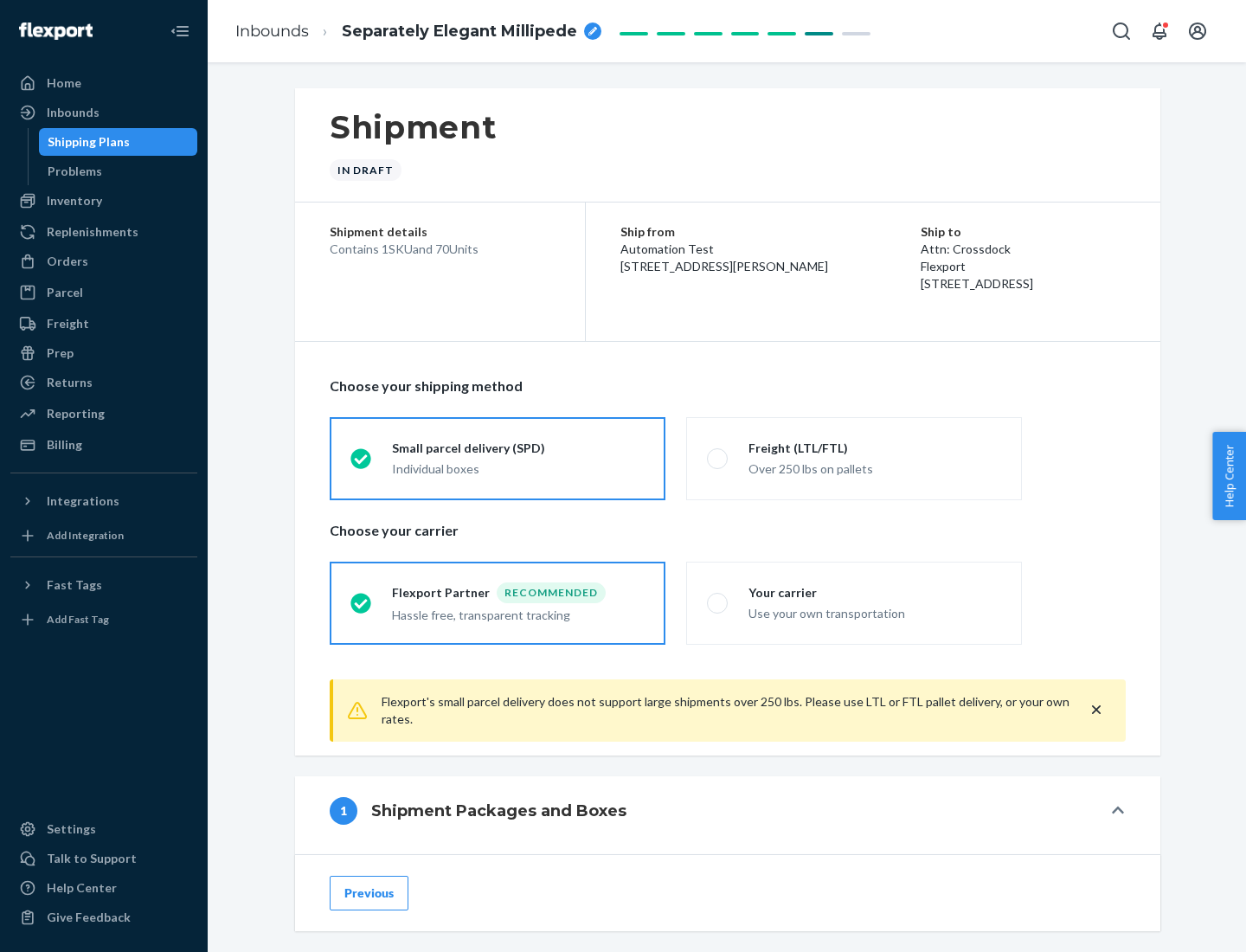
click at [854, 458] on div "Over 250 lbs on pallets" at bounding box center [875, 467] width 252 height 21
click at [718, 458] on input "Freight (LTL/FTL) Over 250 lbs on pallets" at bounding box center [712, 458] width 11 height 11
radio input "true"
radio input "false"
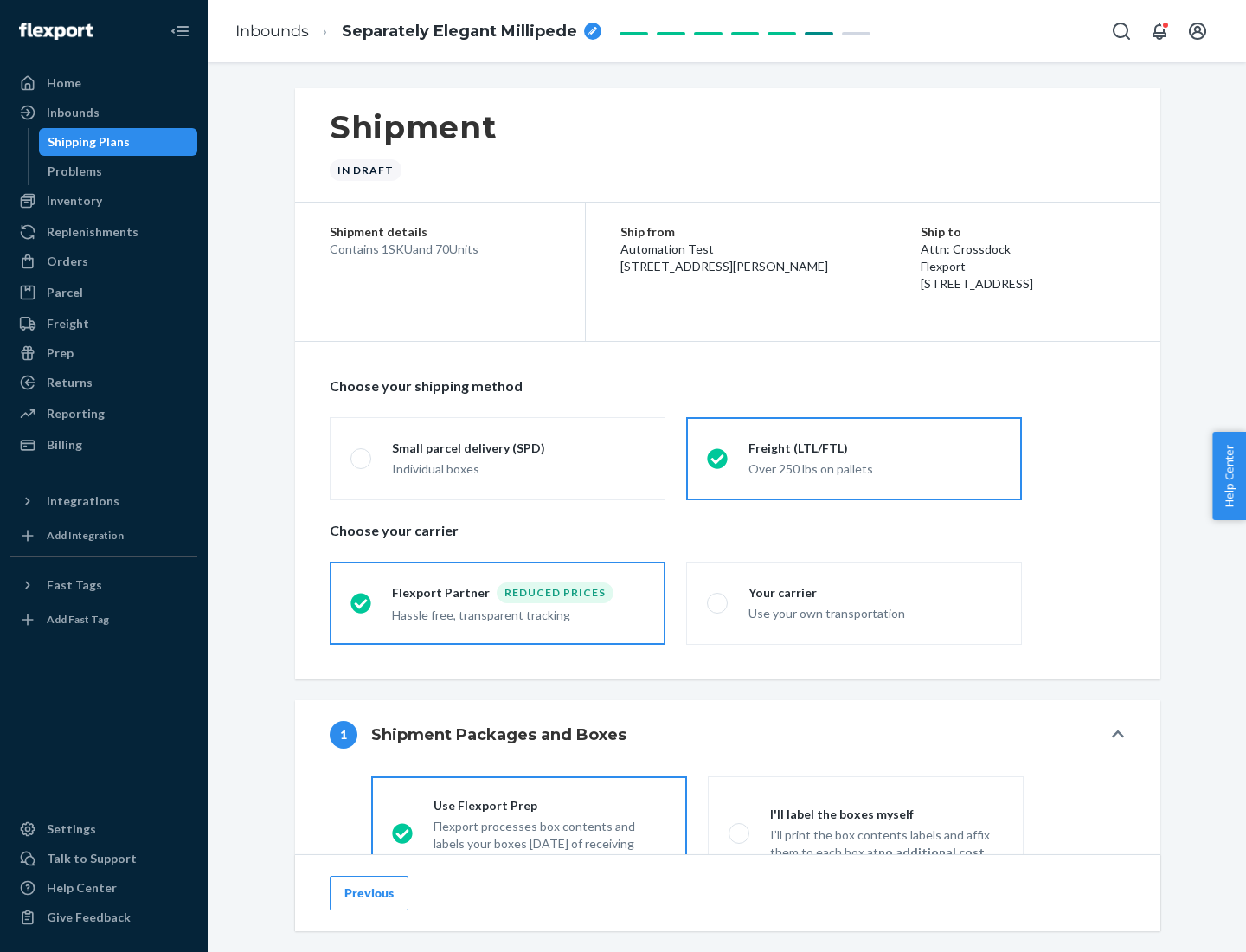
scroll to position [96, 0]
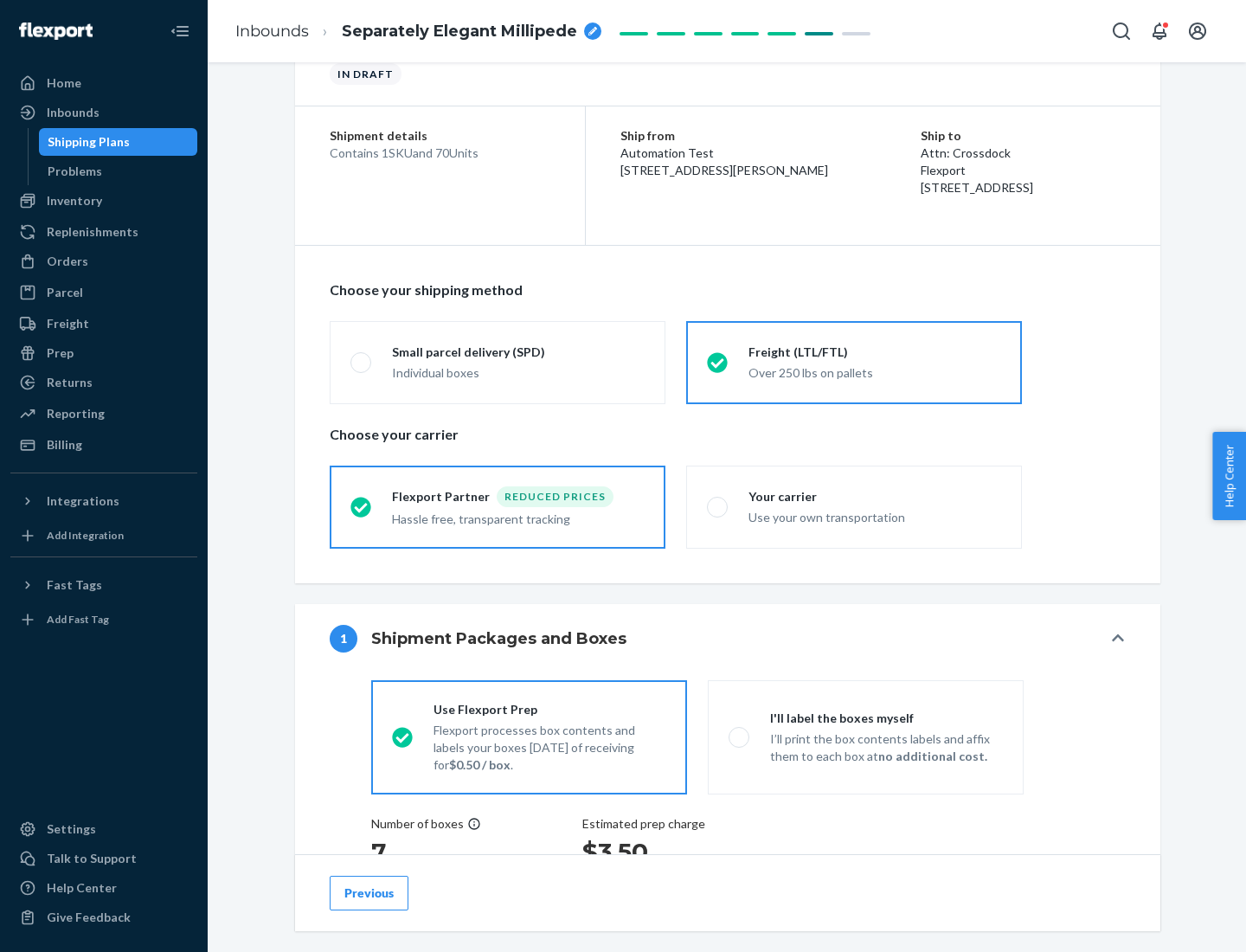
click at [498, 507] on div "Hassle free, transparent tracking" at bounding box center [518, 517] width 252 height 21
click at [362, 506] on input "Flexport Partner Reduced prices Hassle free, transparent tracking" at bounding box center [356, 507] width 11 height 11
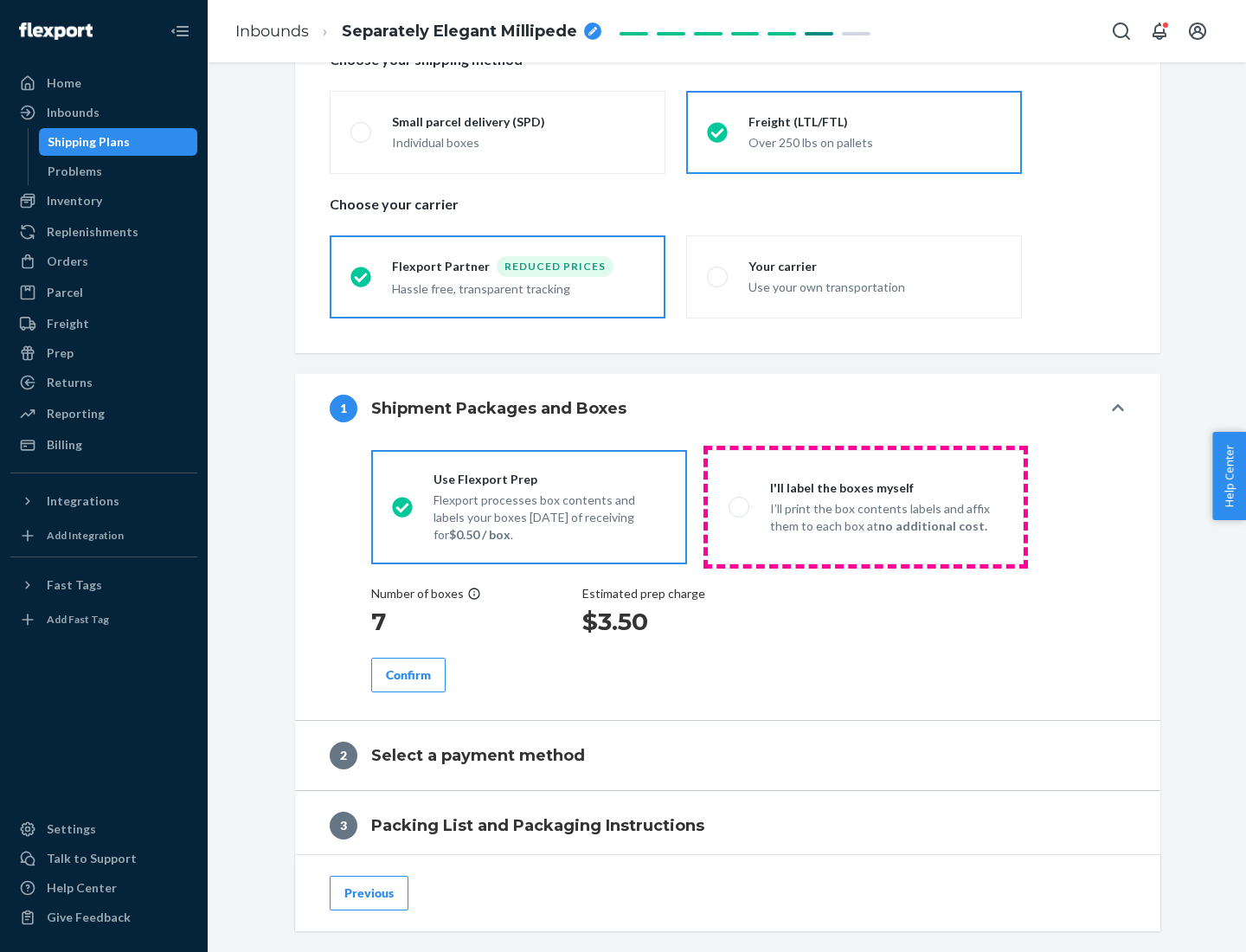
click at [866, 506] on p "I’ll print the box contents labels and affix them to each box at no additional …" at bounding box center [886, 517] width 233 height 34
click at [739, 506] on input "I'll label the boxes myself I’ll print the box contents labels and affix them t…" at bounding box center [734, 507] width 11 height 11
radio input "true"
radio input "false"
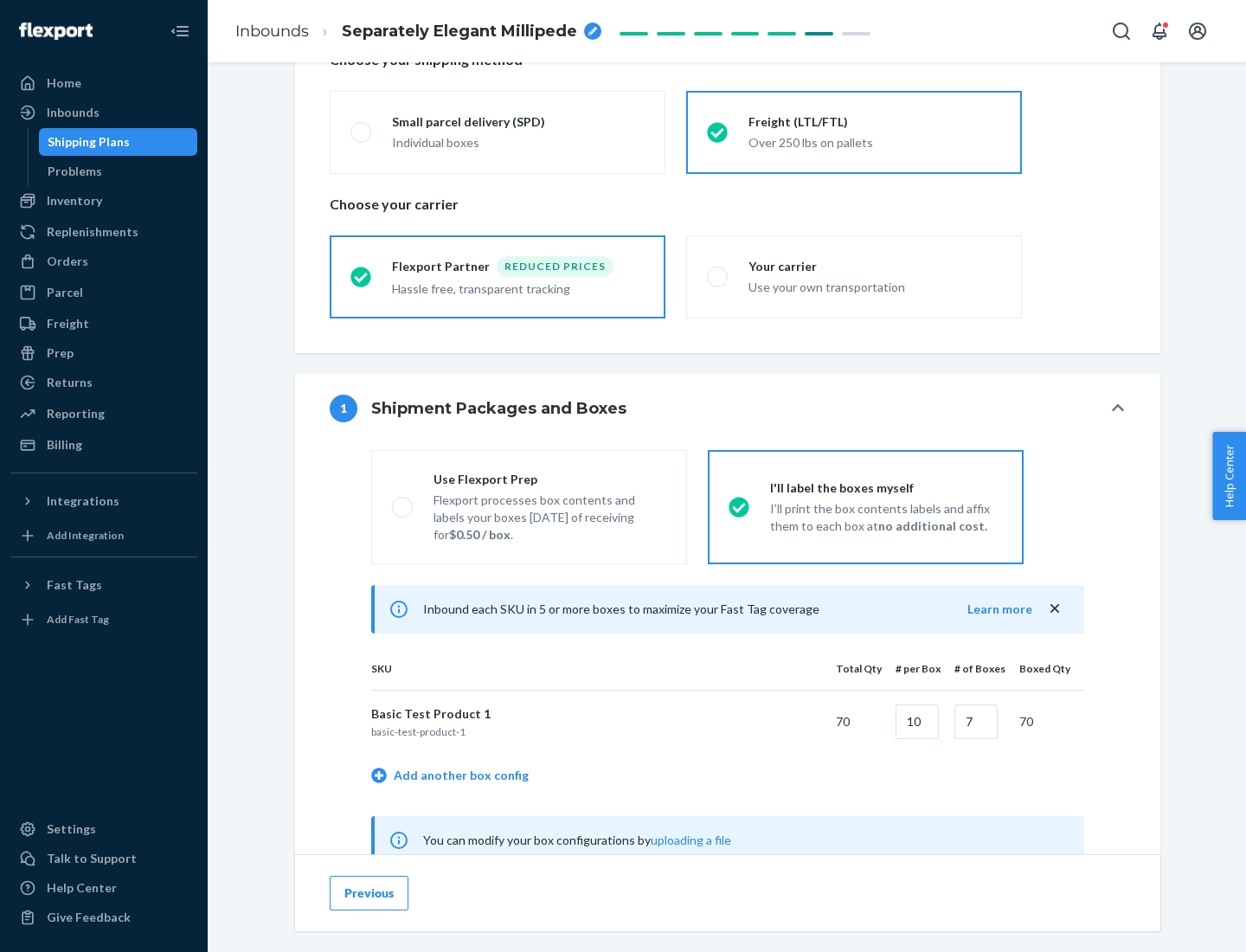
scroll to position [541, 0]
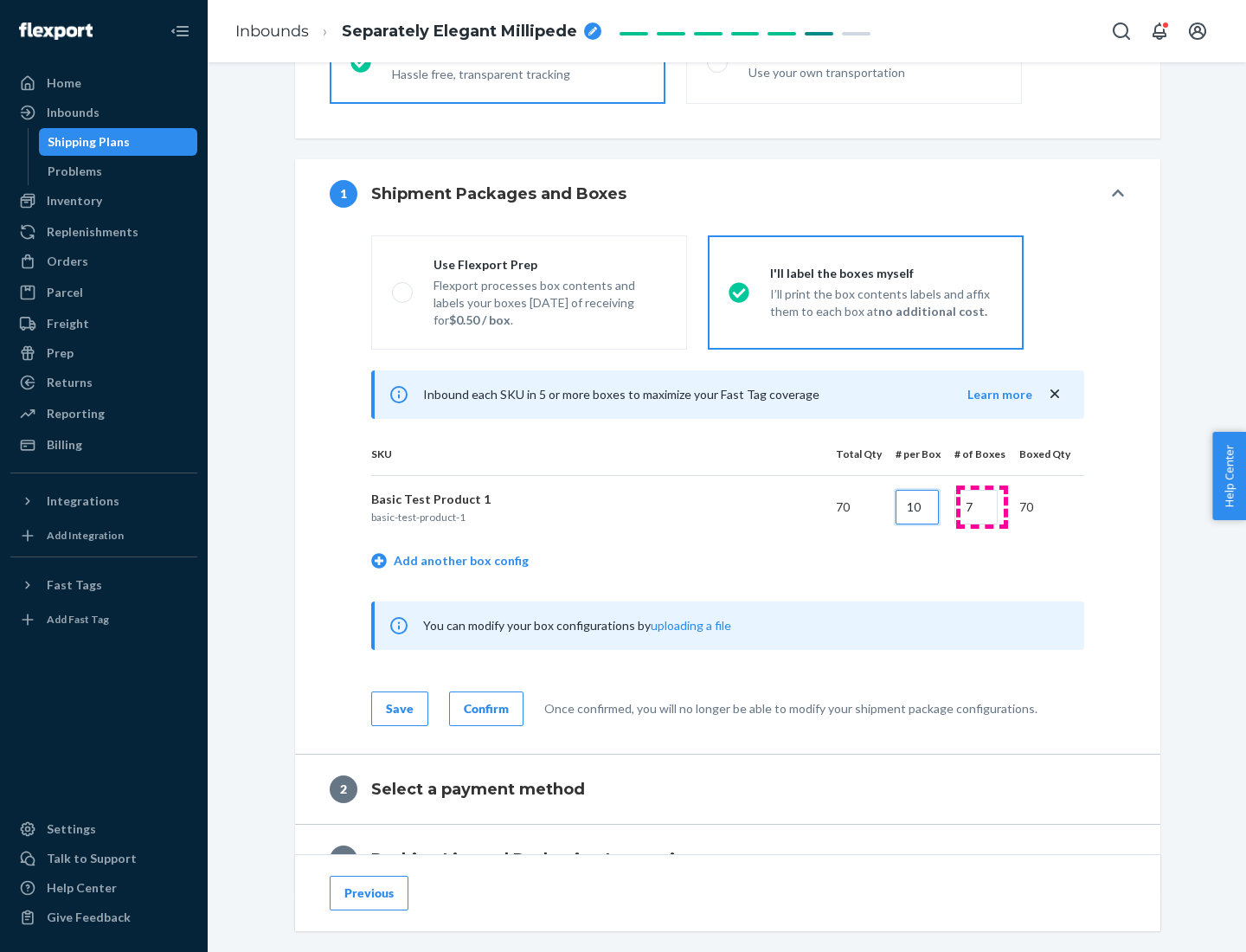
type input "10"
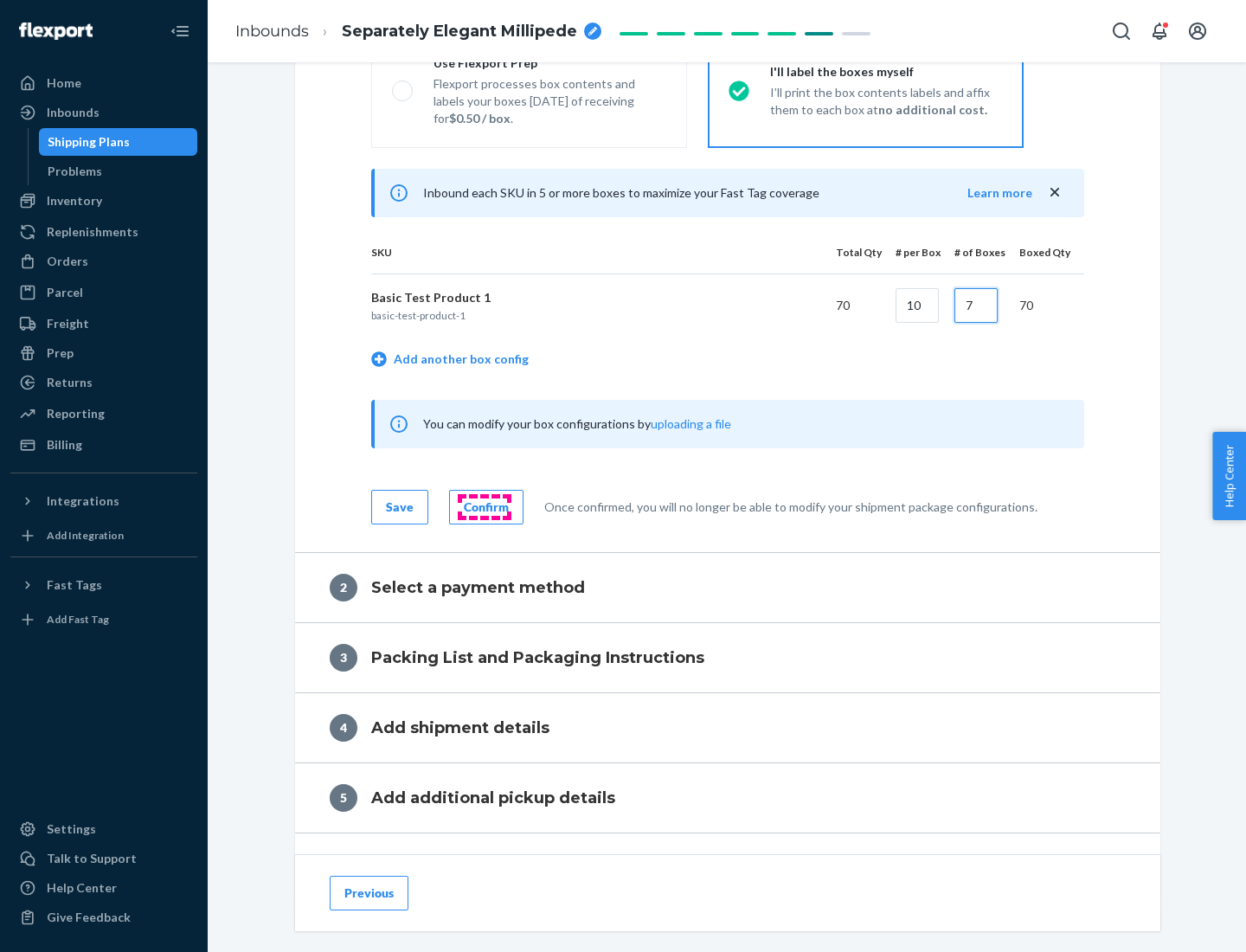
type input "7"
click at [483, 506] on div "Confirm" at bounding box center [486, 507] width 45 height 17
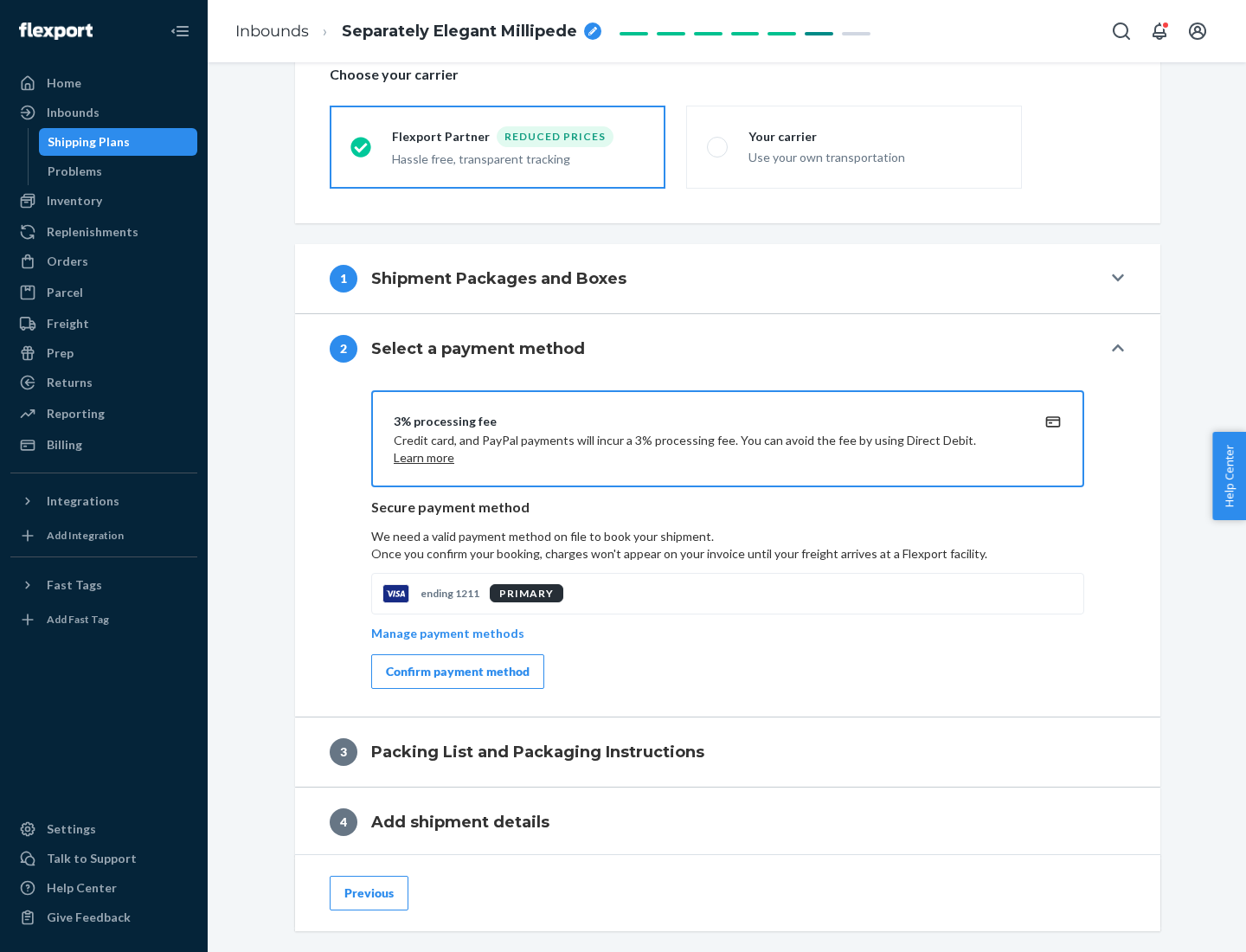
scroll to position [620, 0]
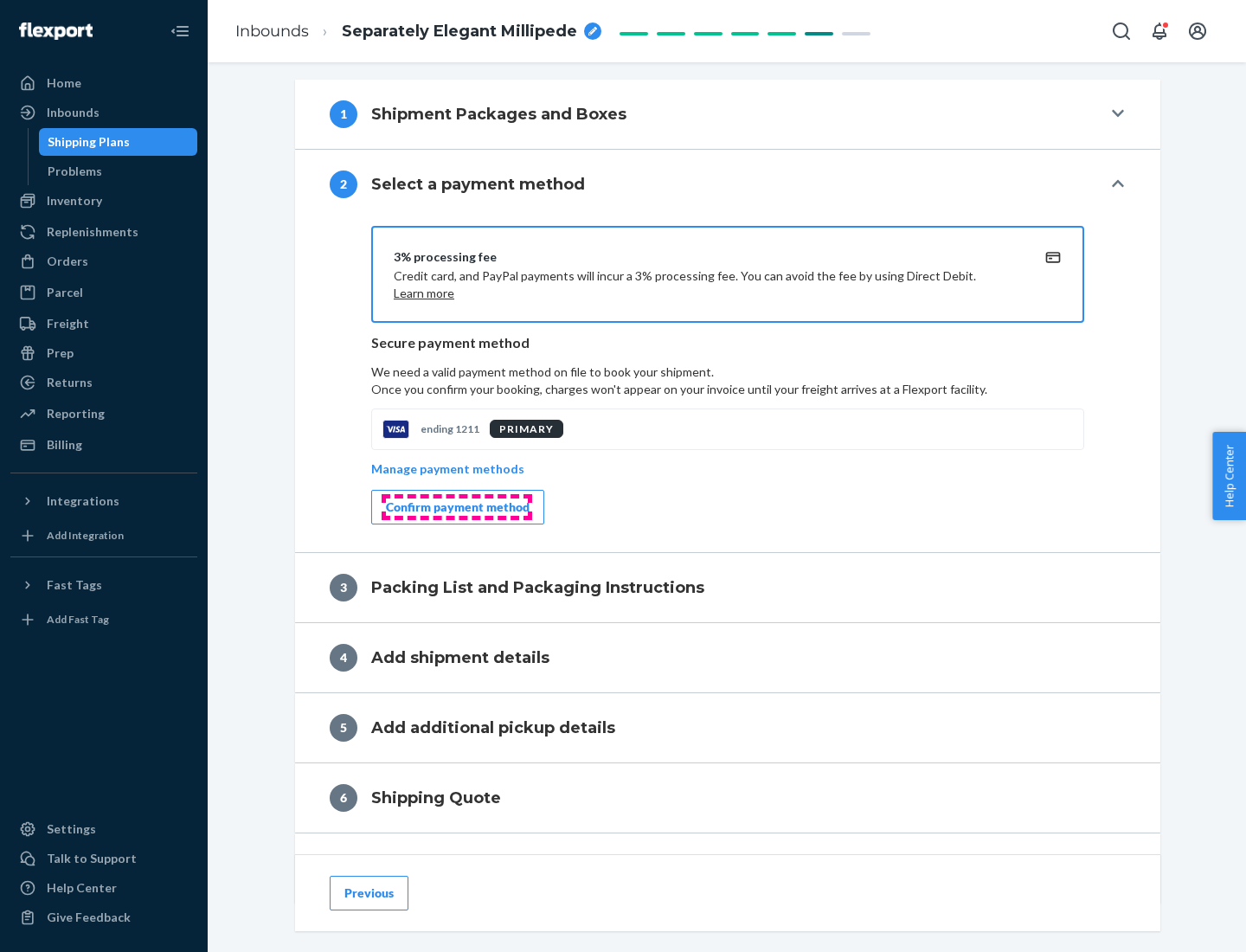
click at [456, 507] on div "Confirm payment method" at bounding box center [457, 507] width 143 height 17
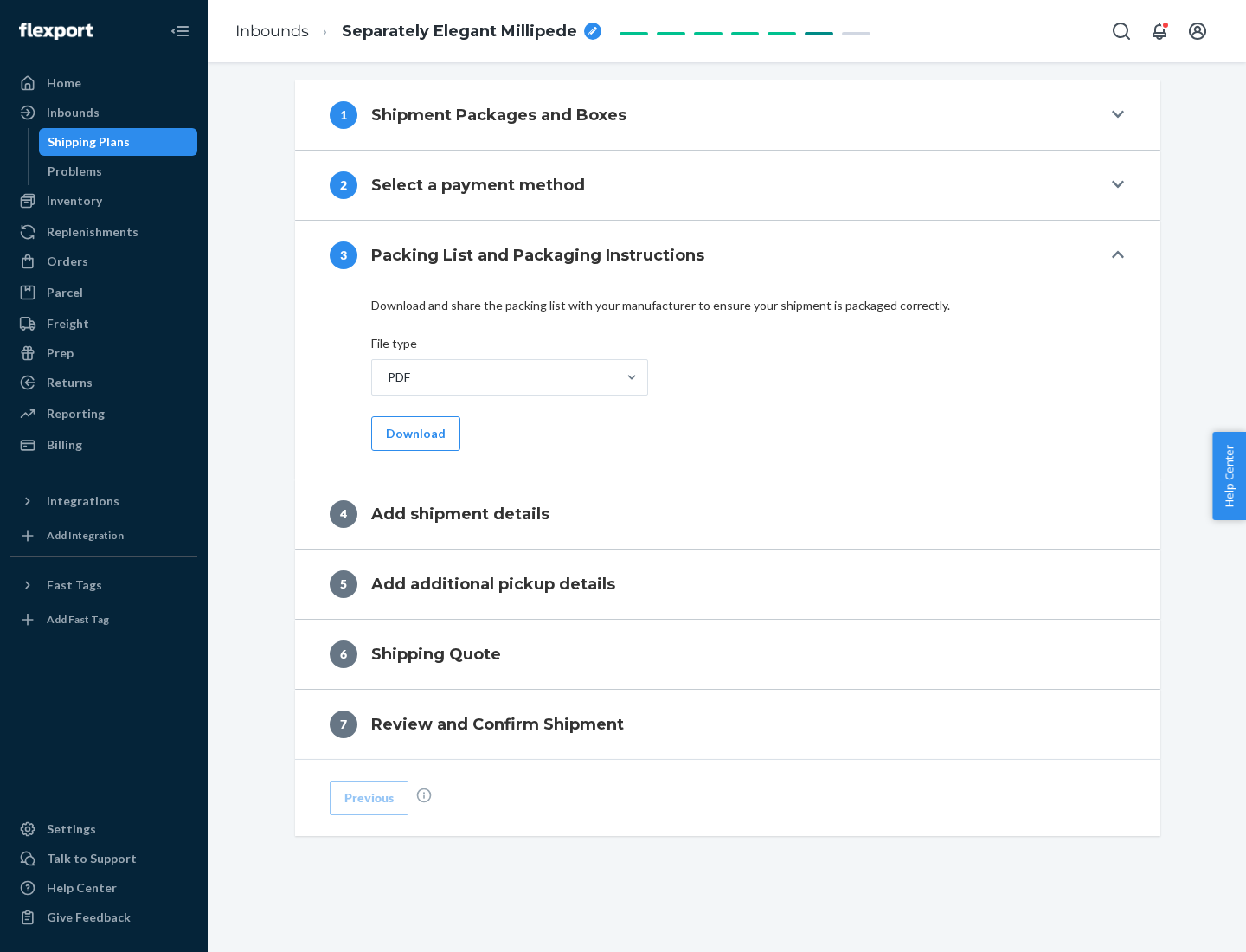
scroll to position [545, 0]
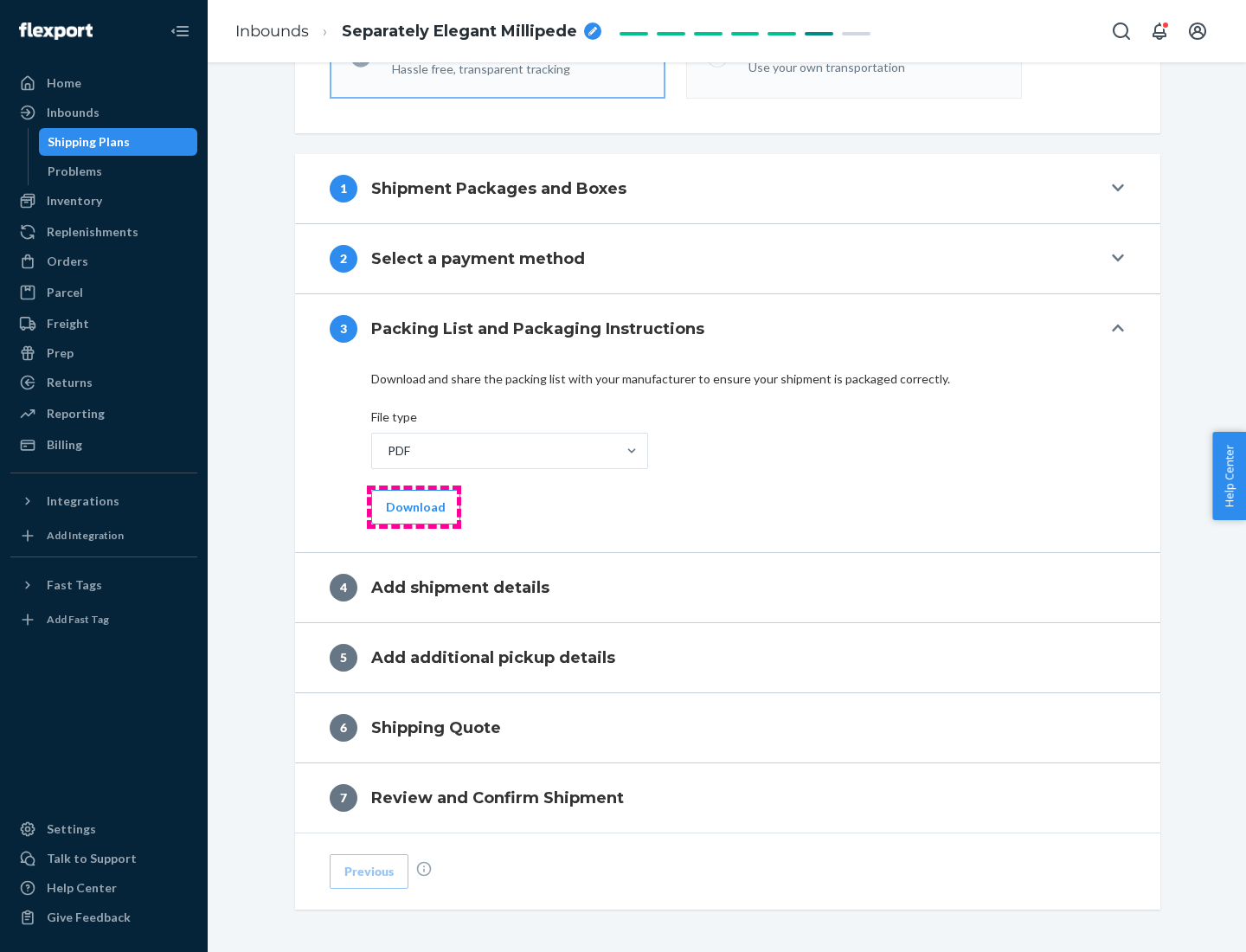
click at [414, 506] on button "Download" at bounding box center [416, 507] width 89 height 34
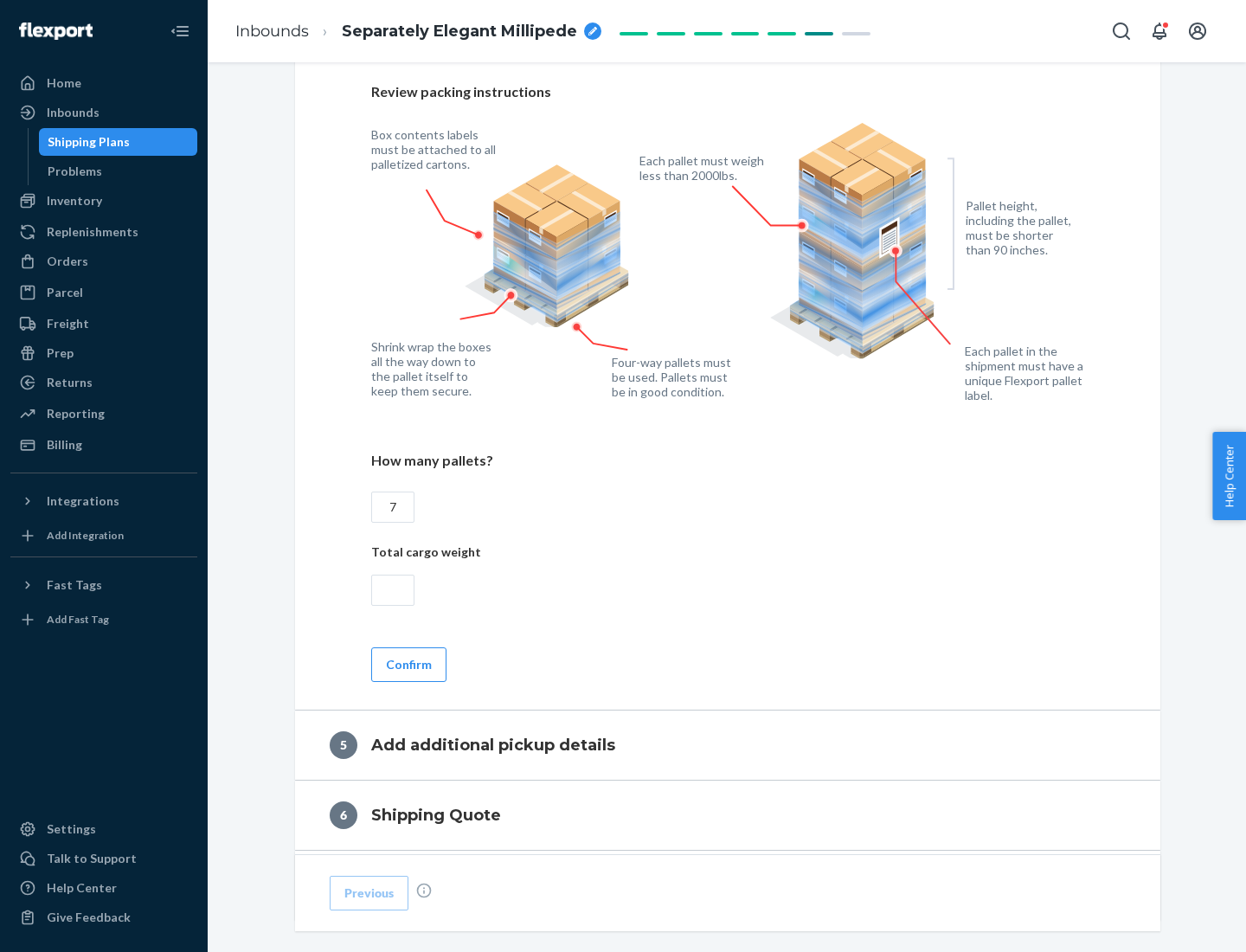
scroll to position [1123, 0]
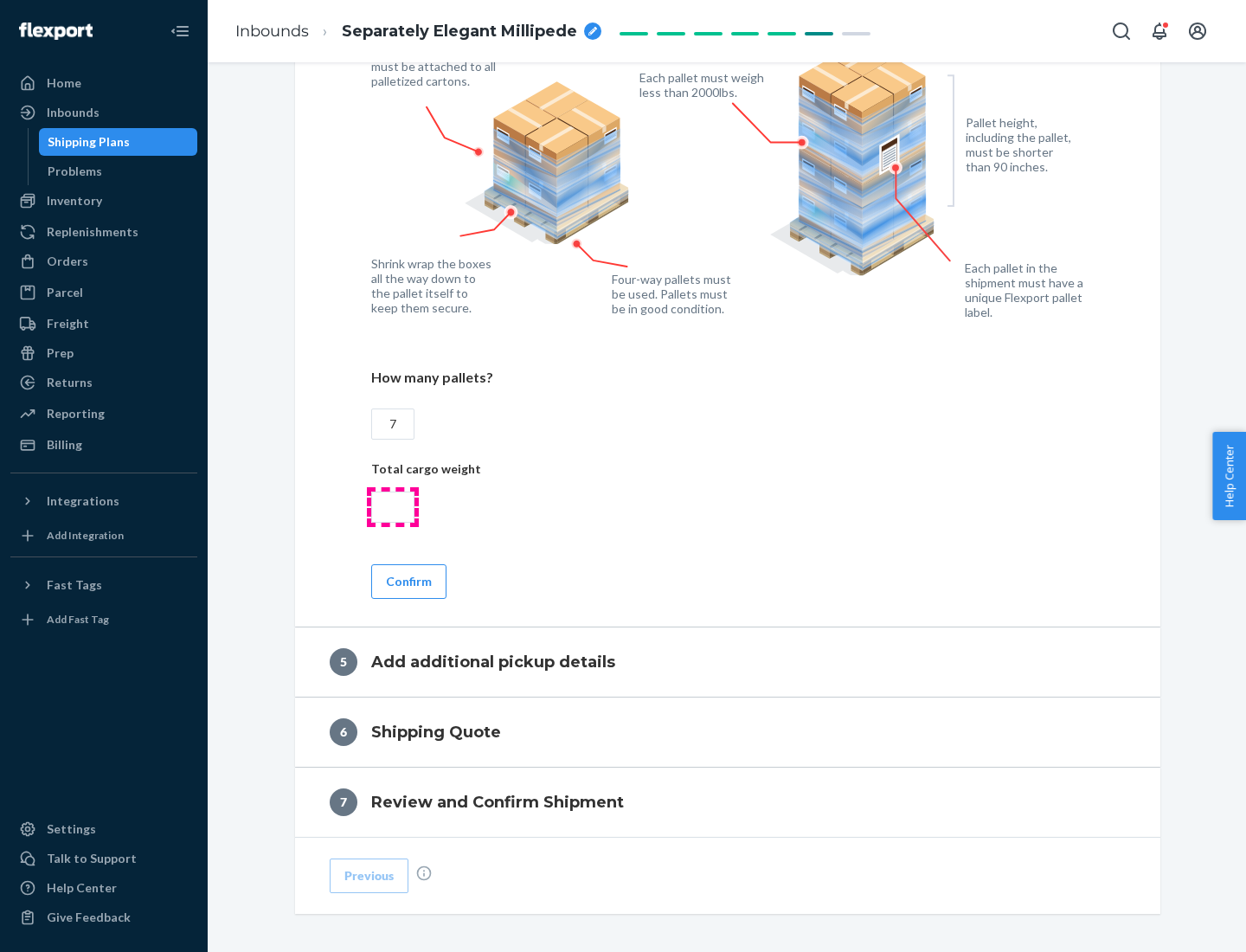
type input "7"
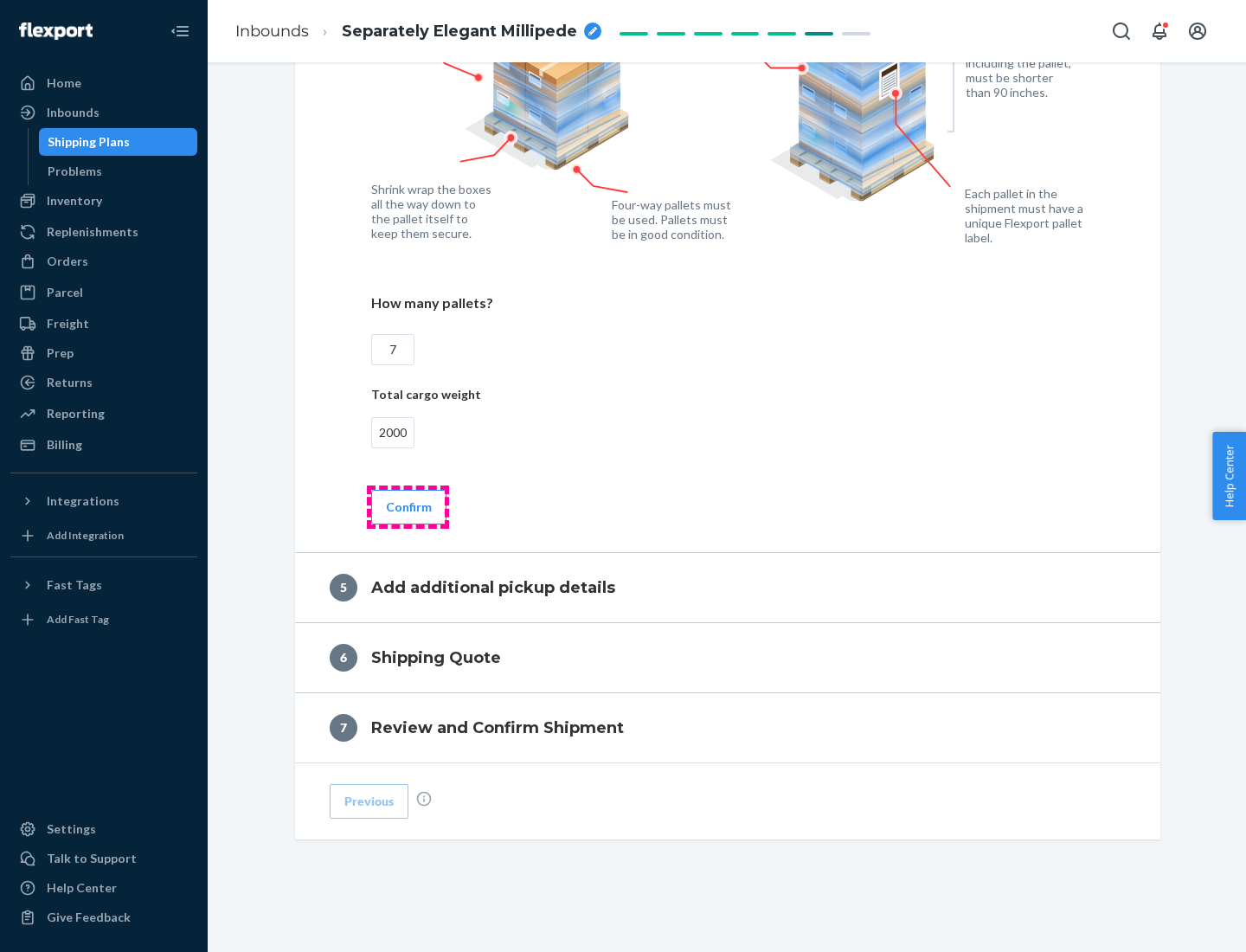
type input "2000"
click at [408, 506] on button "Confirm" at bounding box center [408, 507] width 75 height 34
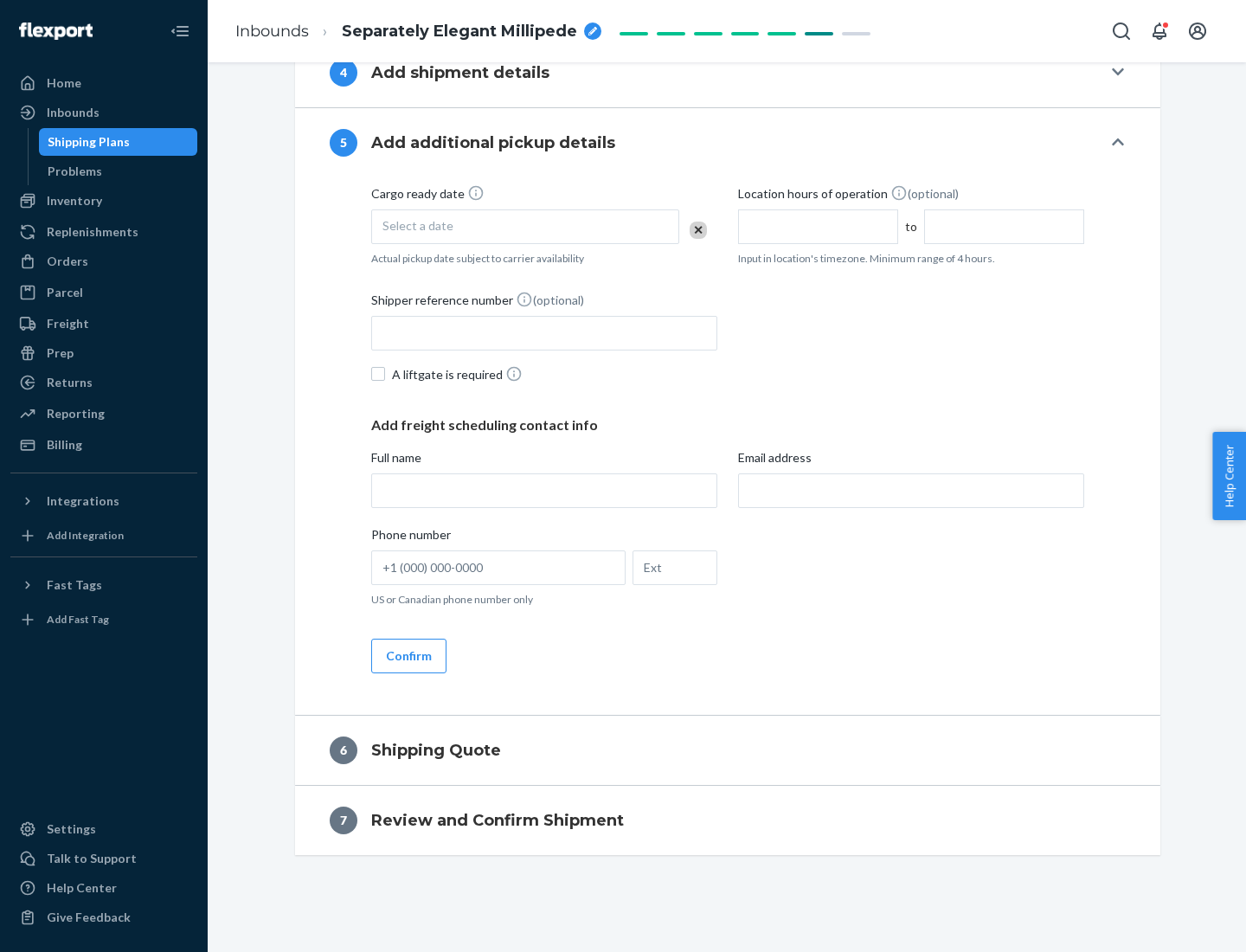
scroll to position [591, 0]
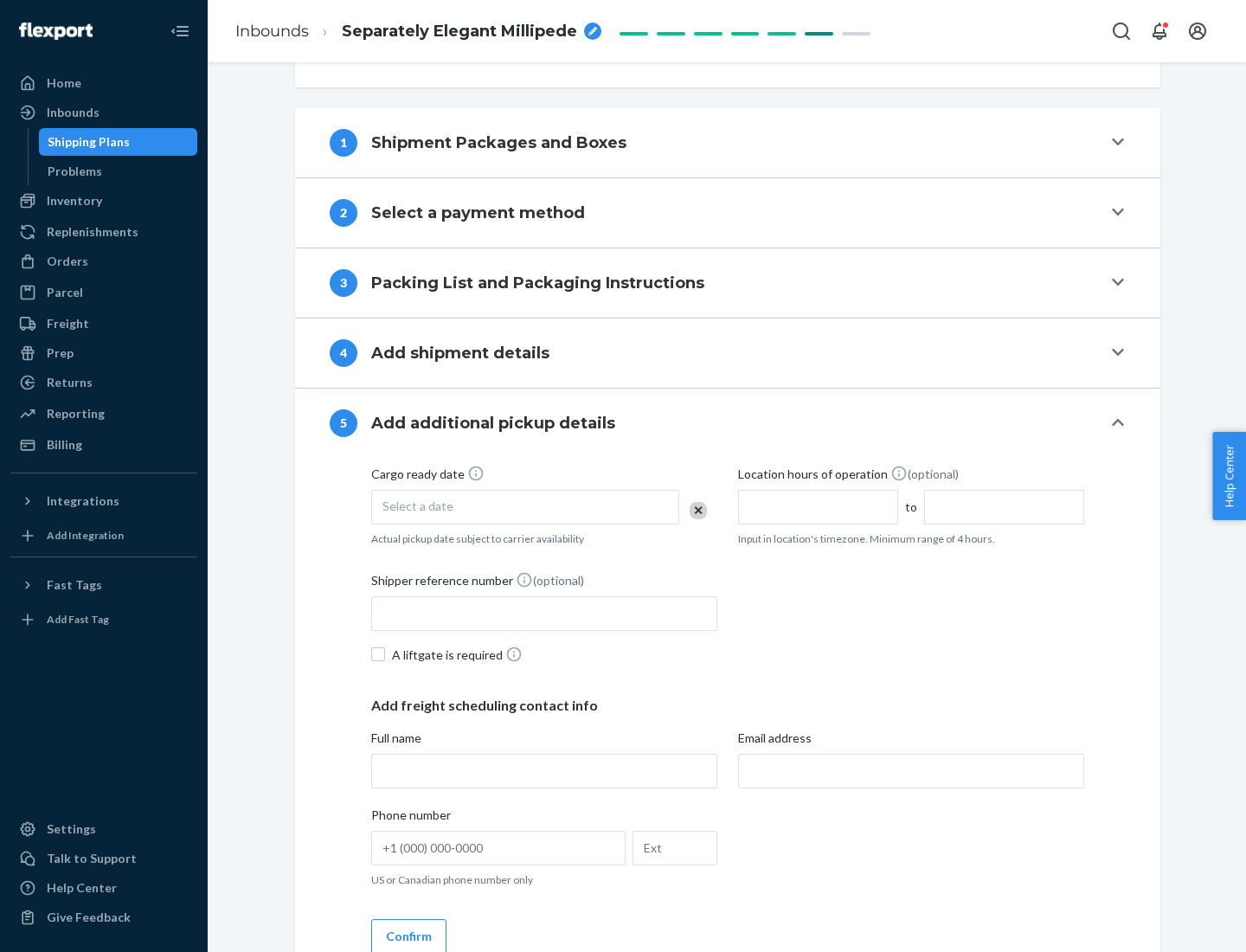
click at [525, 506] on div "Select a date" at bounding box center [526, 507] width 308 height 34
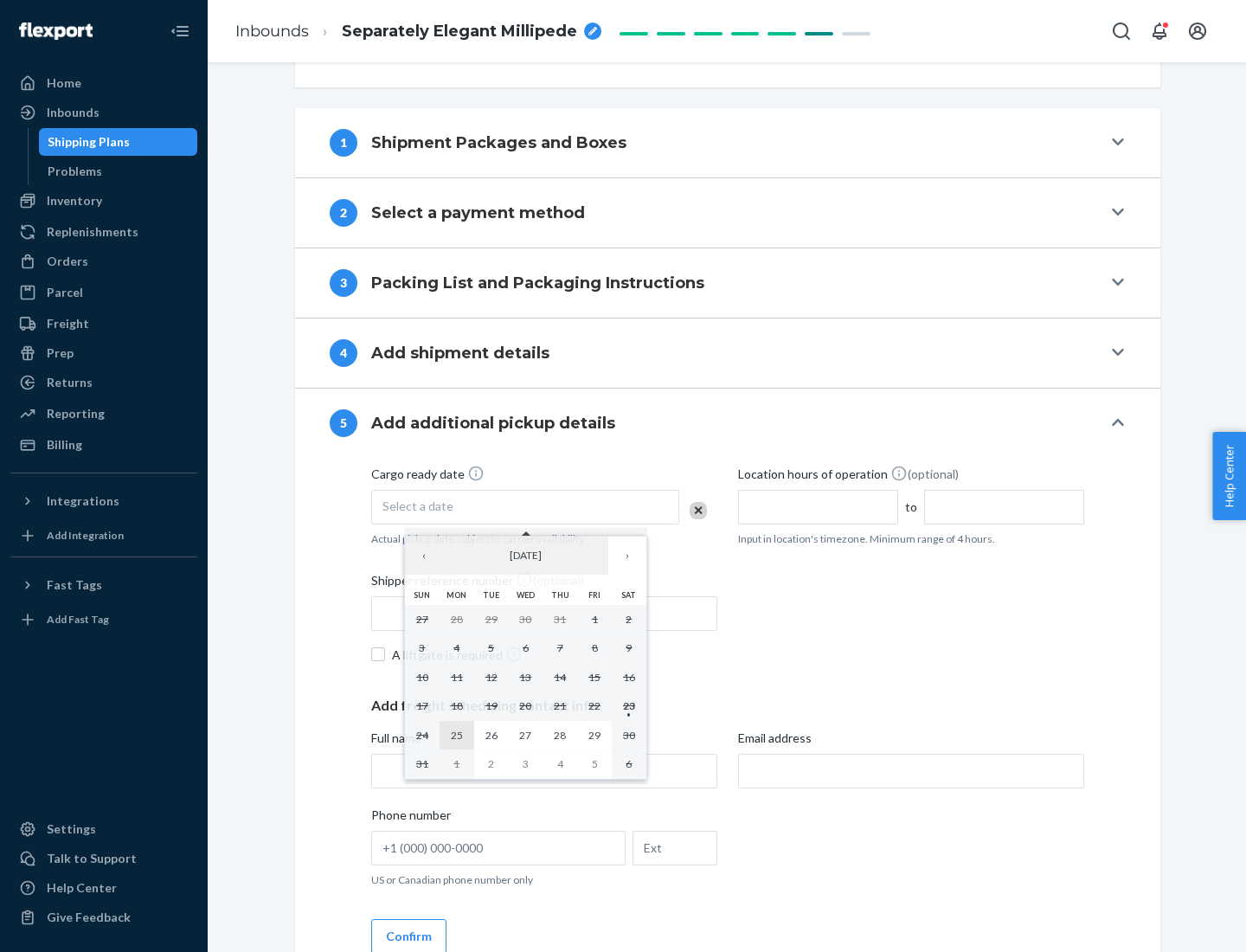
click at [456, 735] on abbr "25" at bounding box center [456, 735] width 12 height 13
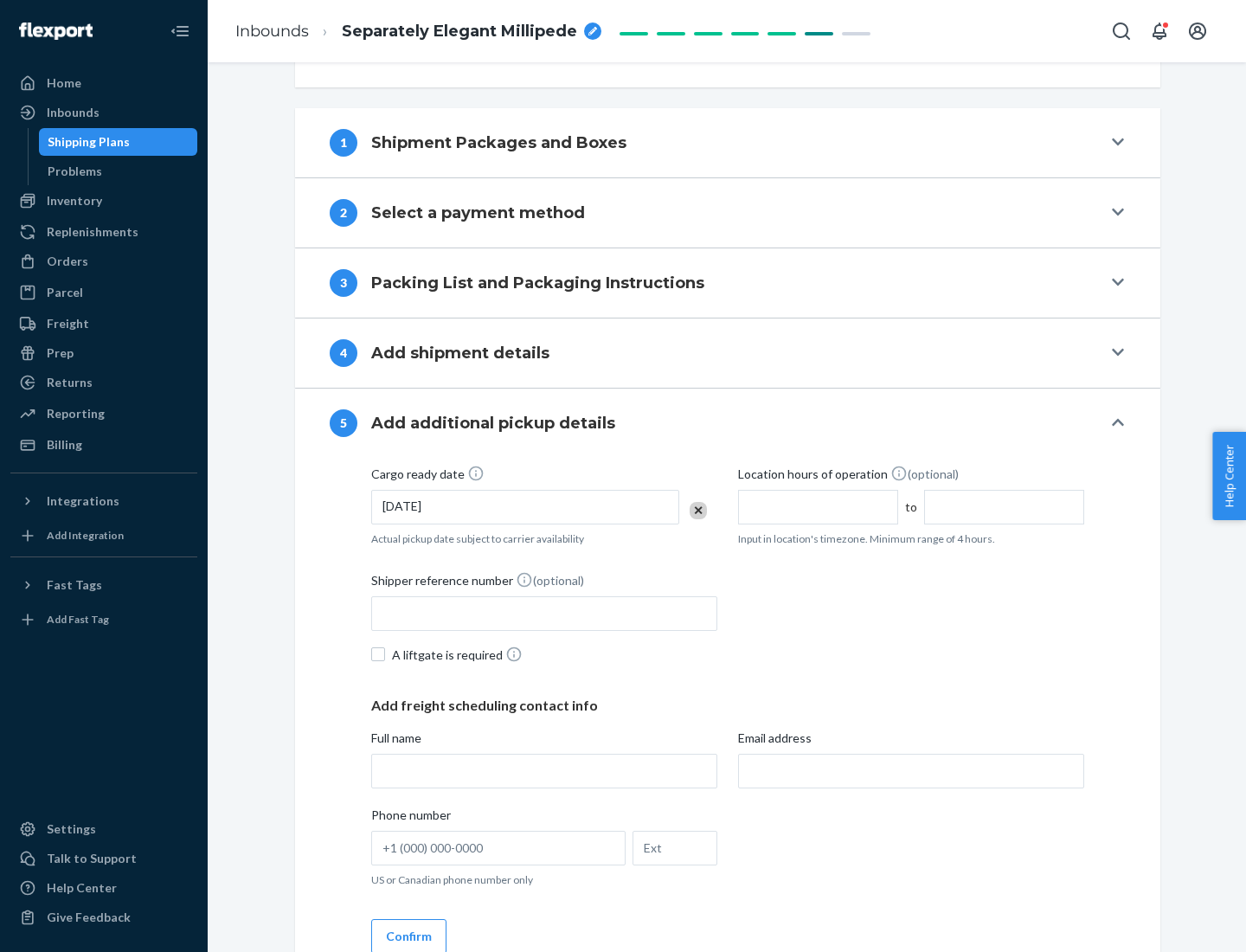
scroll to position [856, 0]
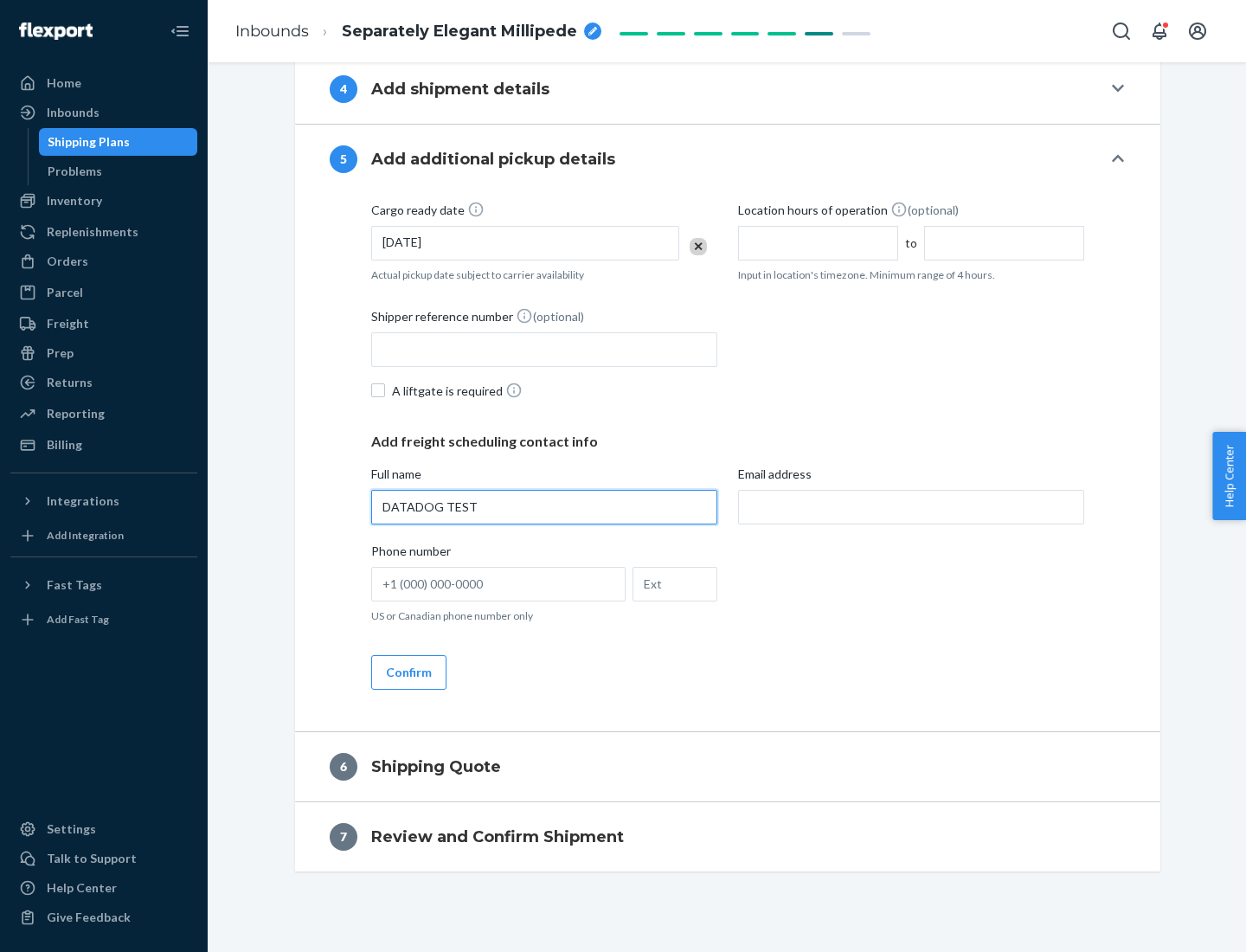
type input "DATADOG TEST"
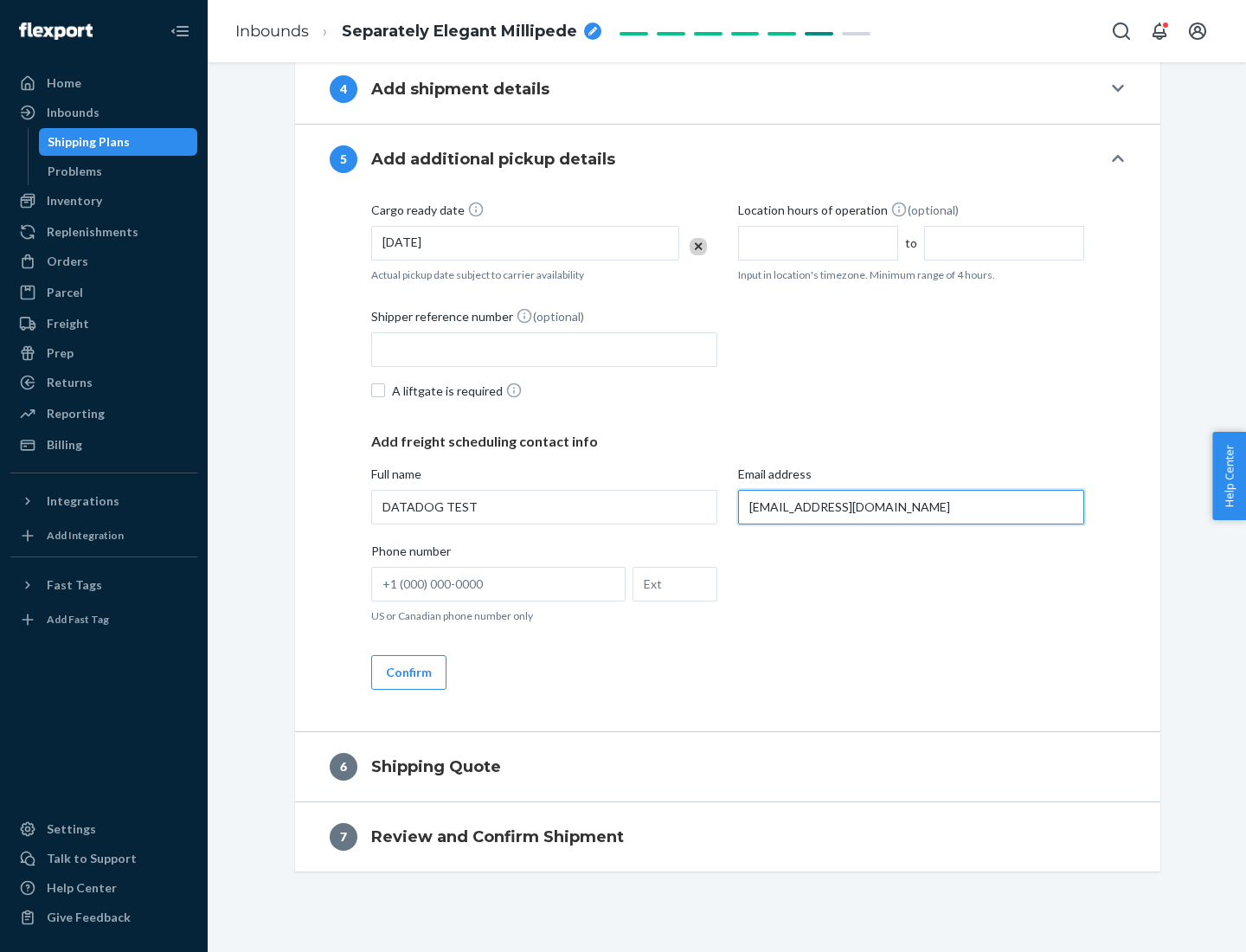
scroll to position [872, 0]
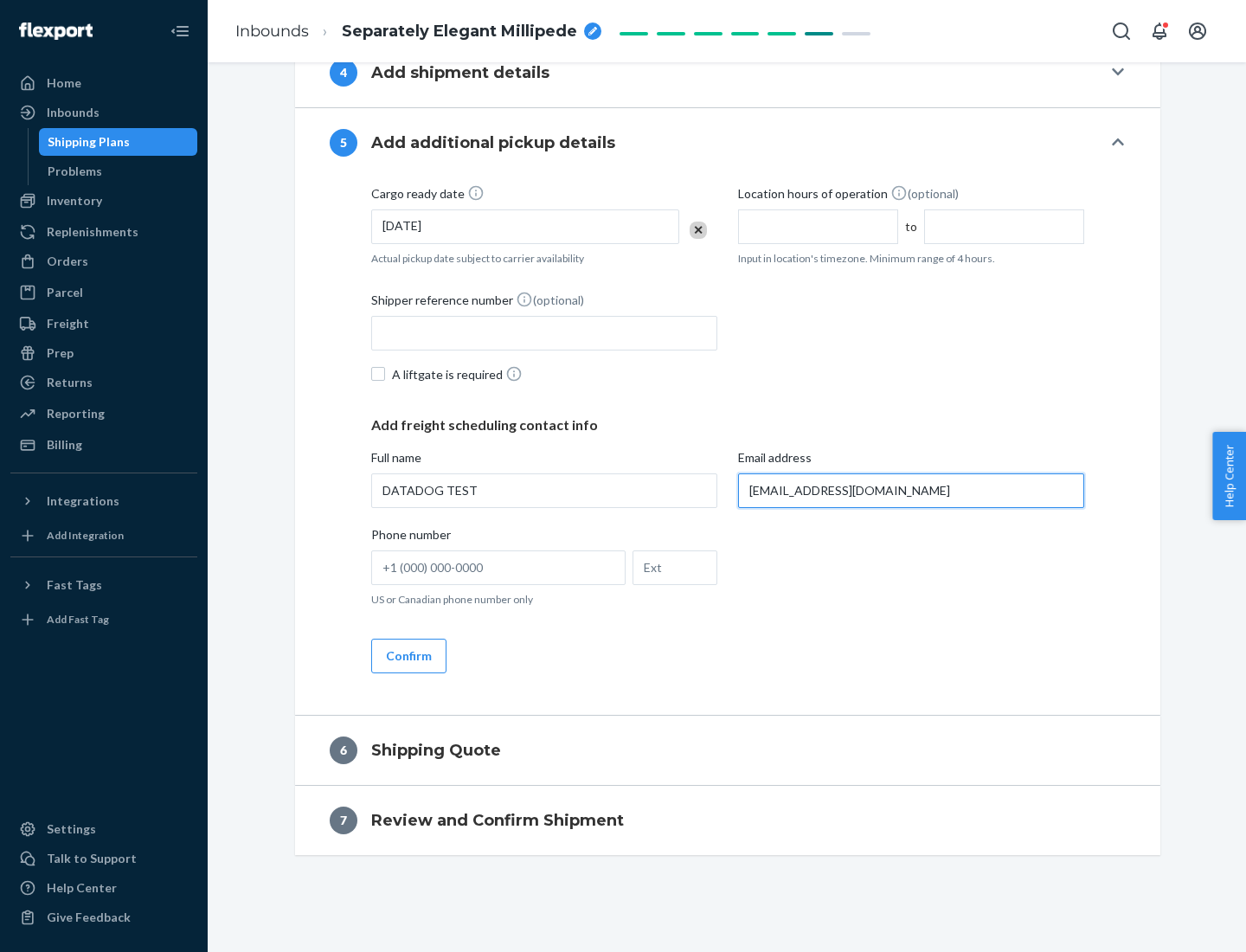
type input "[EMAIL_ADDRESS][DOMAIN_NAME]"
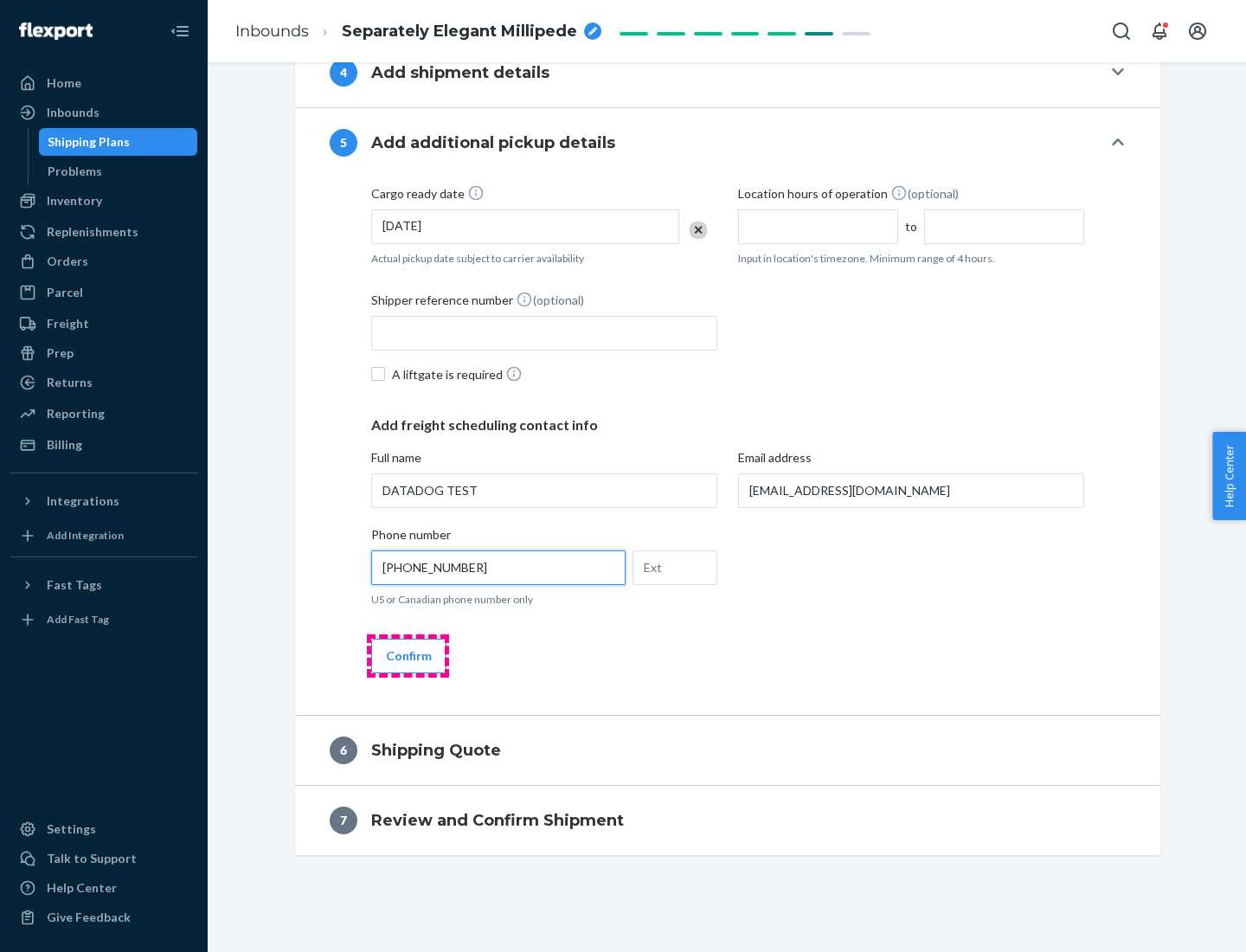
type input "[PHONE_NUMBER]"
click at [408, 654] on button "Confirm" at bounding box center [408, 655] width 75 height 34
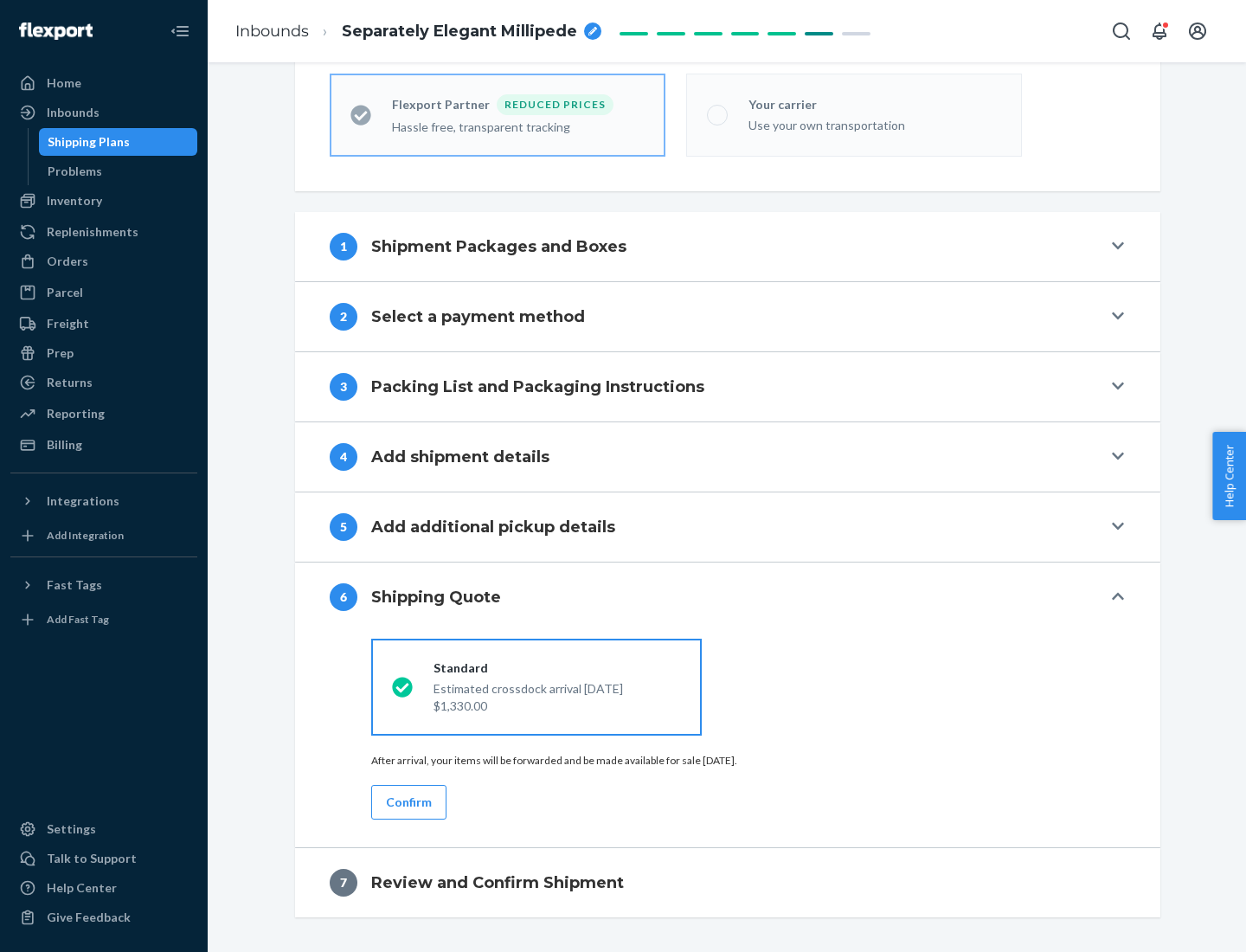
scroll to position [550, 0]
